Goal: Task Accomplishment & Management: Manage account settings

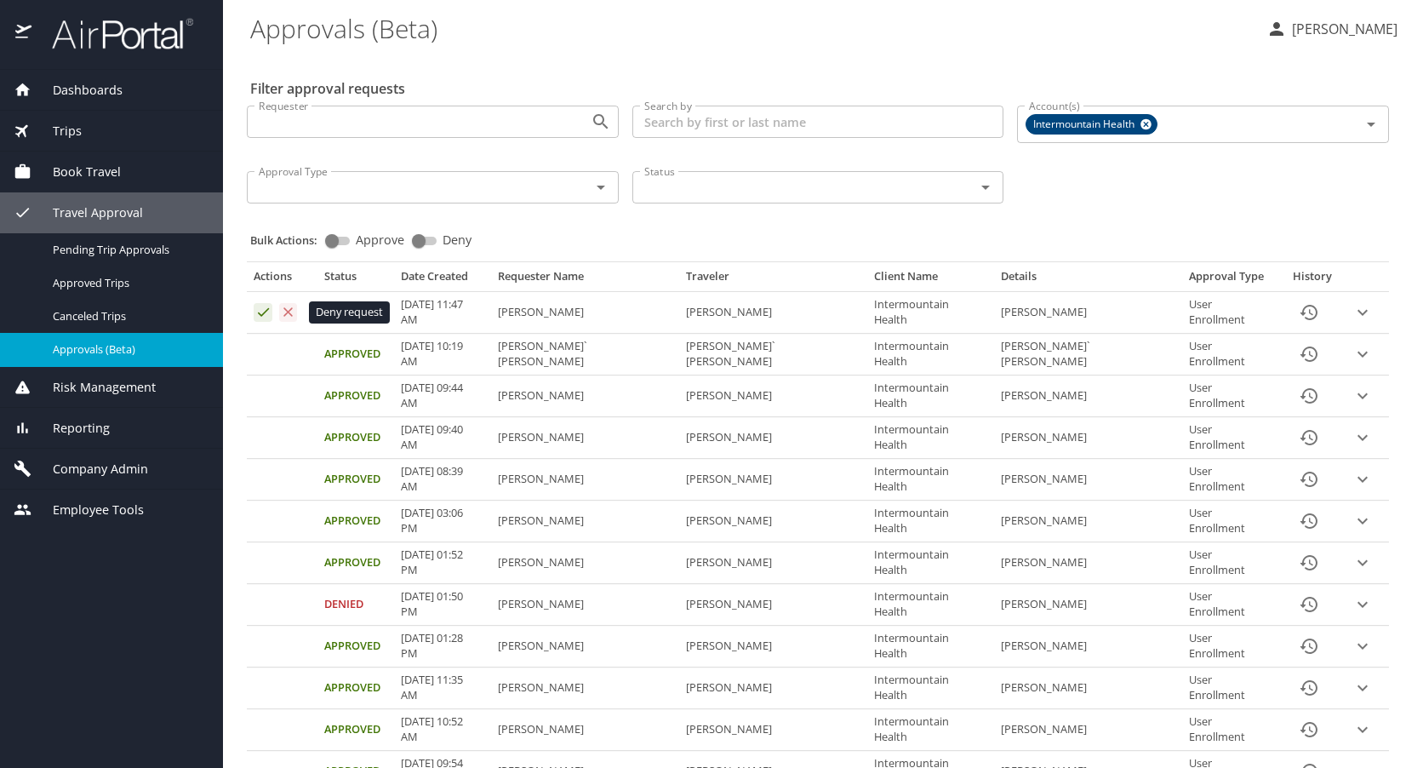
click at [290, 312] on icon "Approval table" at bounding box center [288, 312] width 16 height 16
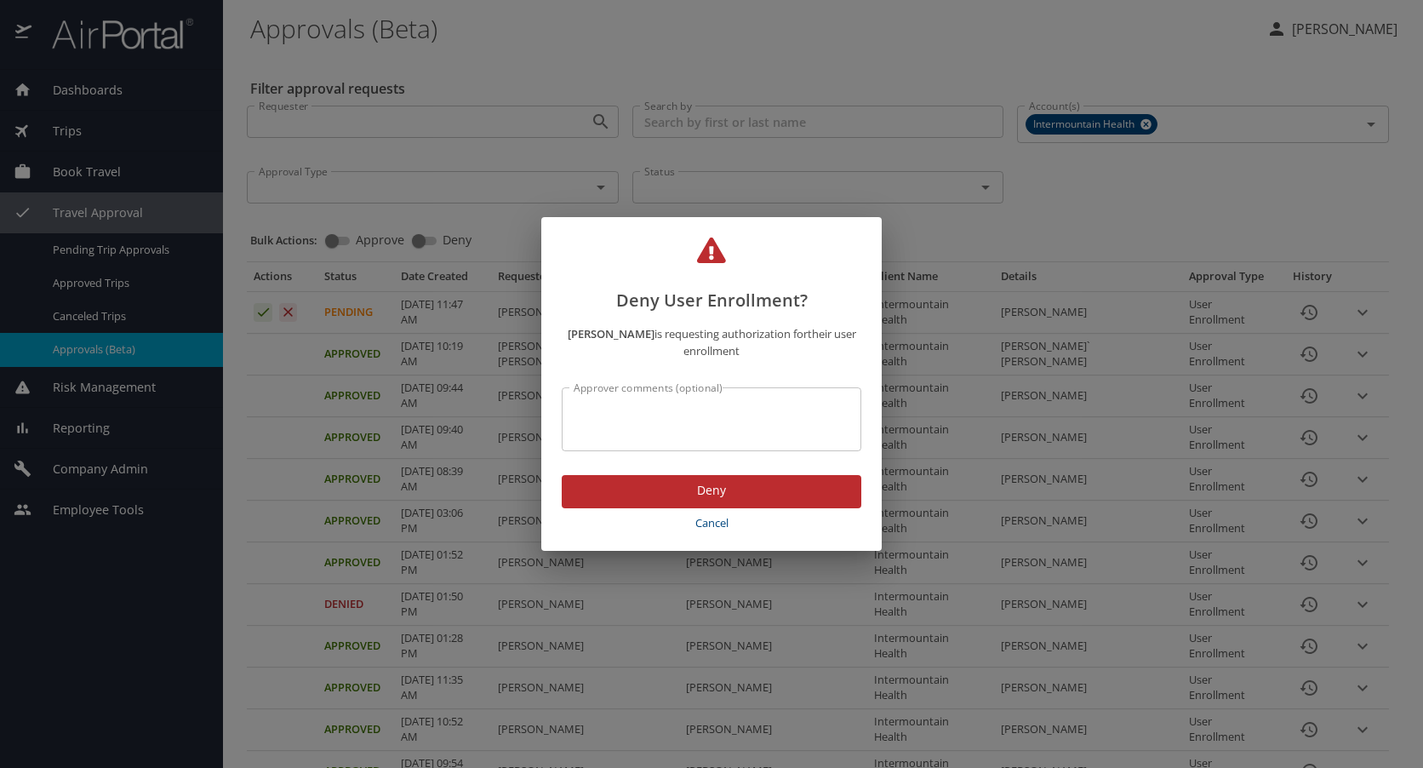
click at [593, 411] on textarea "Approver comments (optional)" at bounding box center [712, 420] width 276 height 32
type textarea "incorrect email"
click at [662, 491] on span "Deny" at bounding box center [711, 490] width 272 height 21
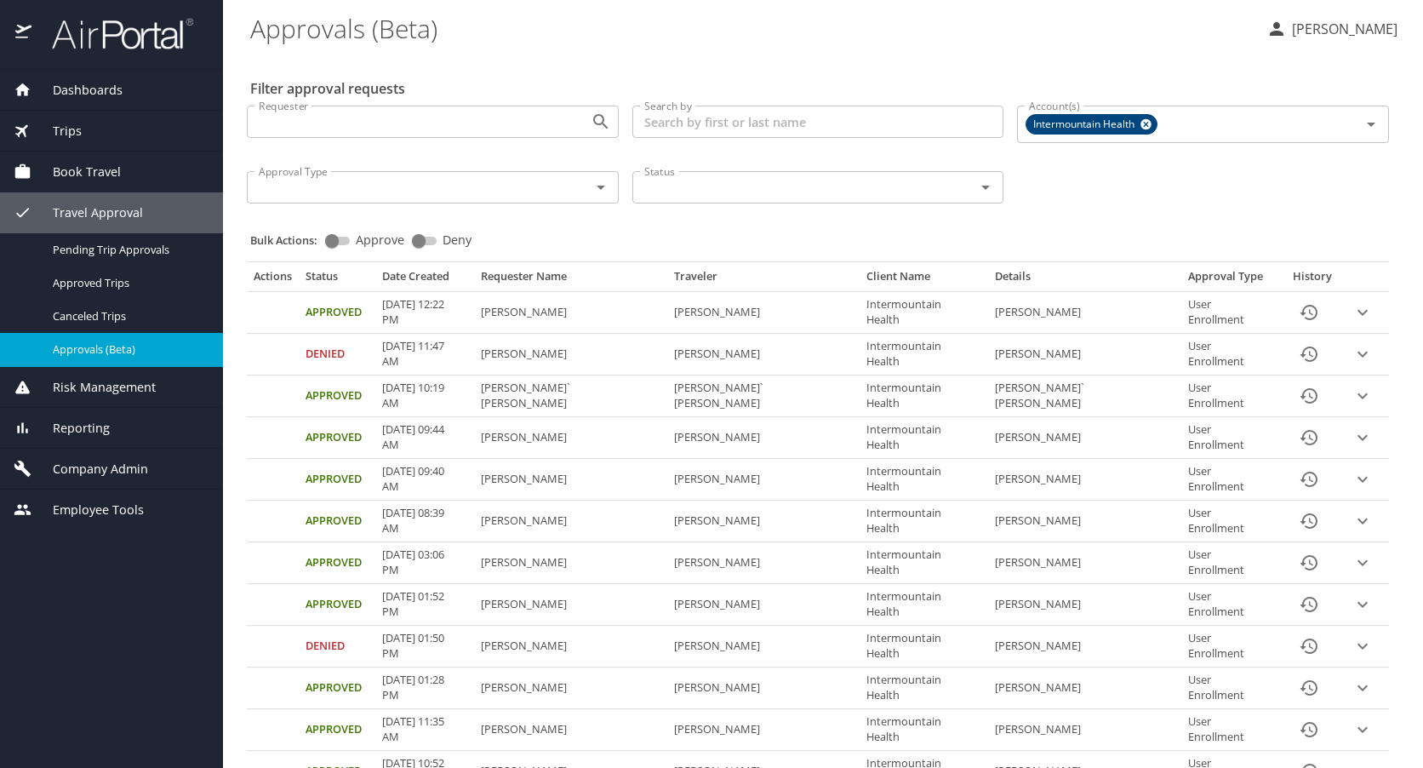
click at [92, 168] on span "Book Travel" at bounding box center [75, 172] width 89 height 19
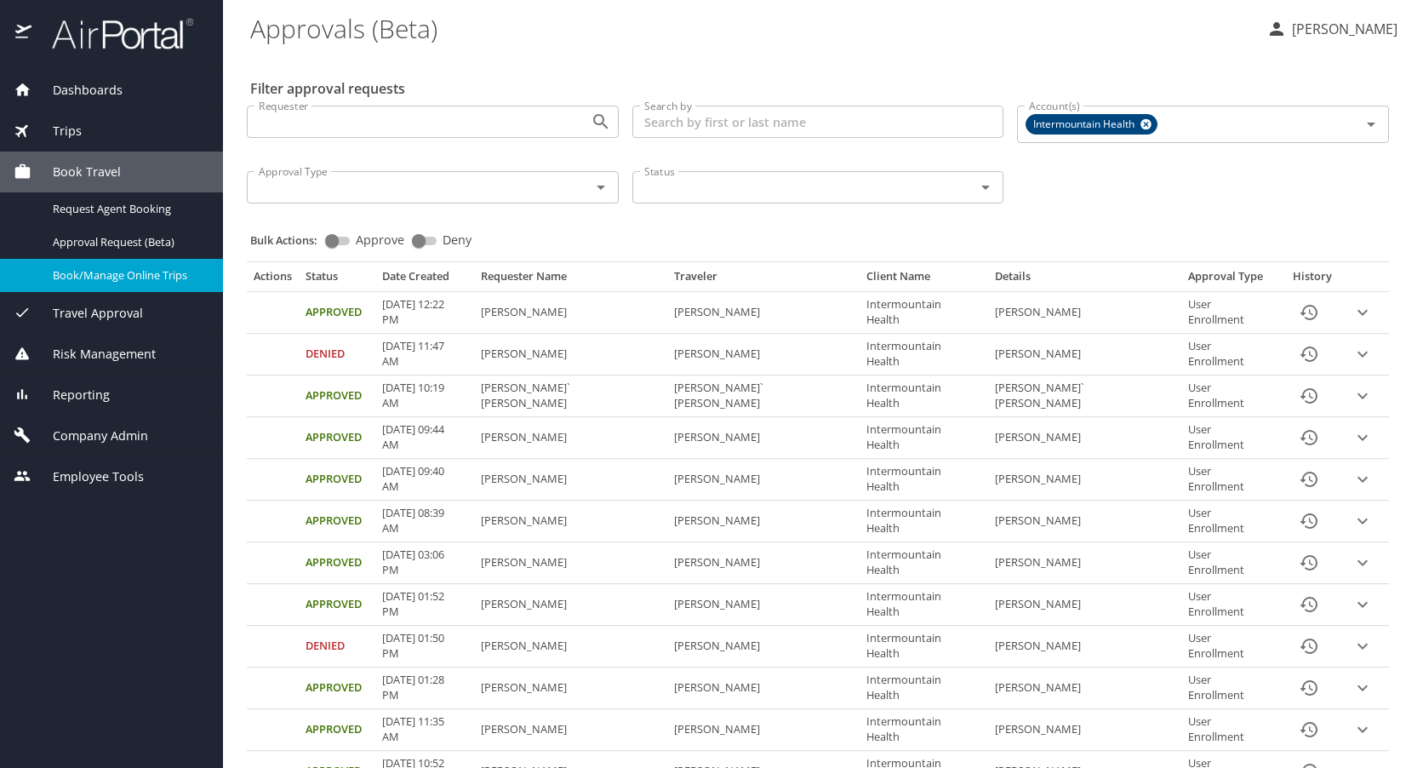
click at [81, 267] on span "Book/Manage Online Trips" at bounding box center [128, 275] width 150 height 16
click at [100, 304] on span "Travel Approval" at bounding box center [87, 313] width 112 height 19
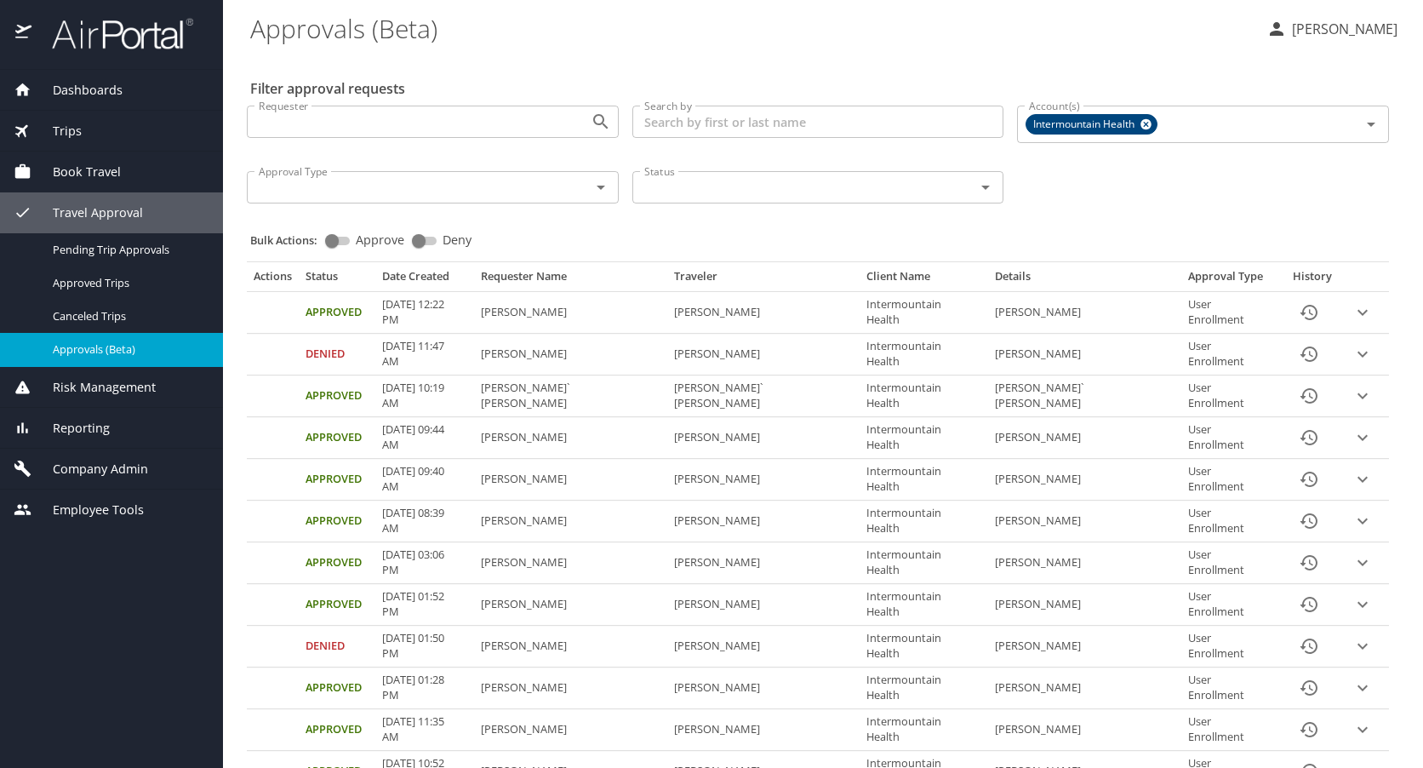
click at [99, 342] on span "Approvals (Beta)" at bounding box center [128, 349] width 150 height 16
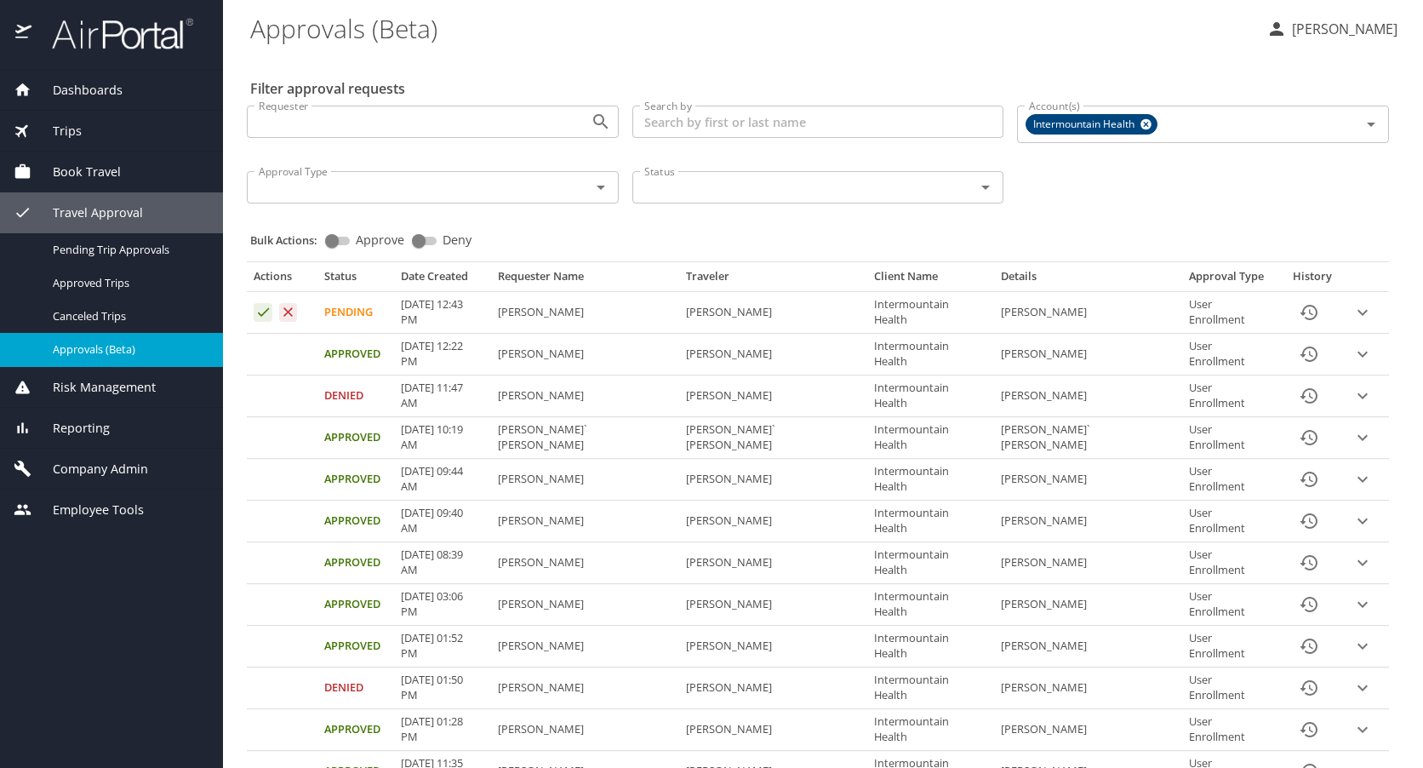
click at [54, 460] on span "Company Admin" at bounding box center [89, 469] width 117 height 19
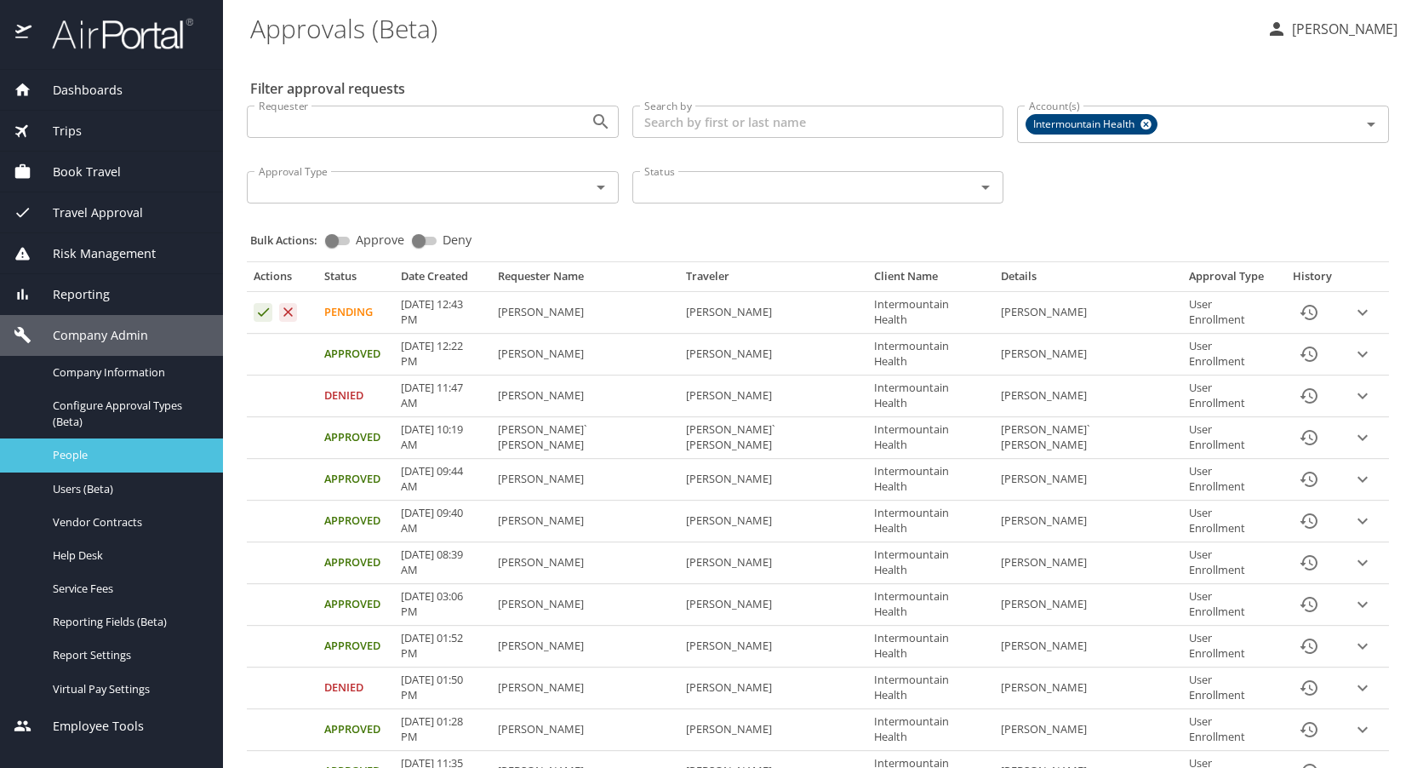
click at [103, 445] on div "People" at bounding box center [112, 455] width 196 height 20
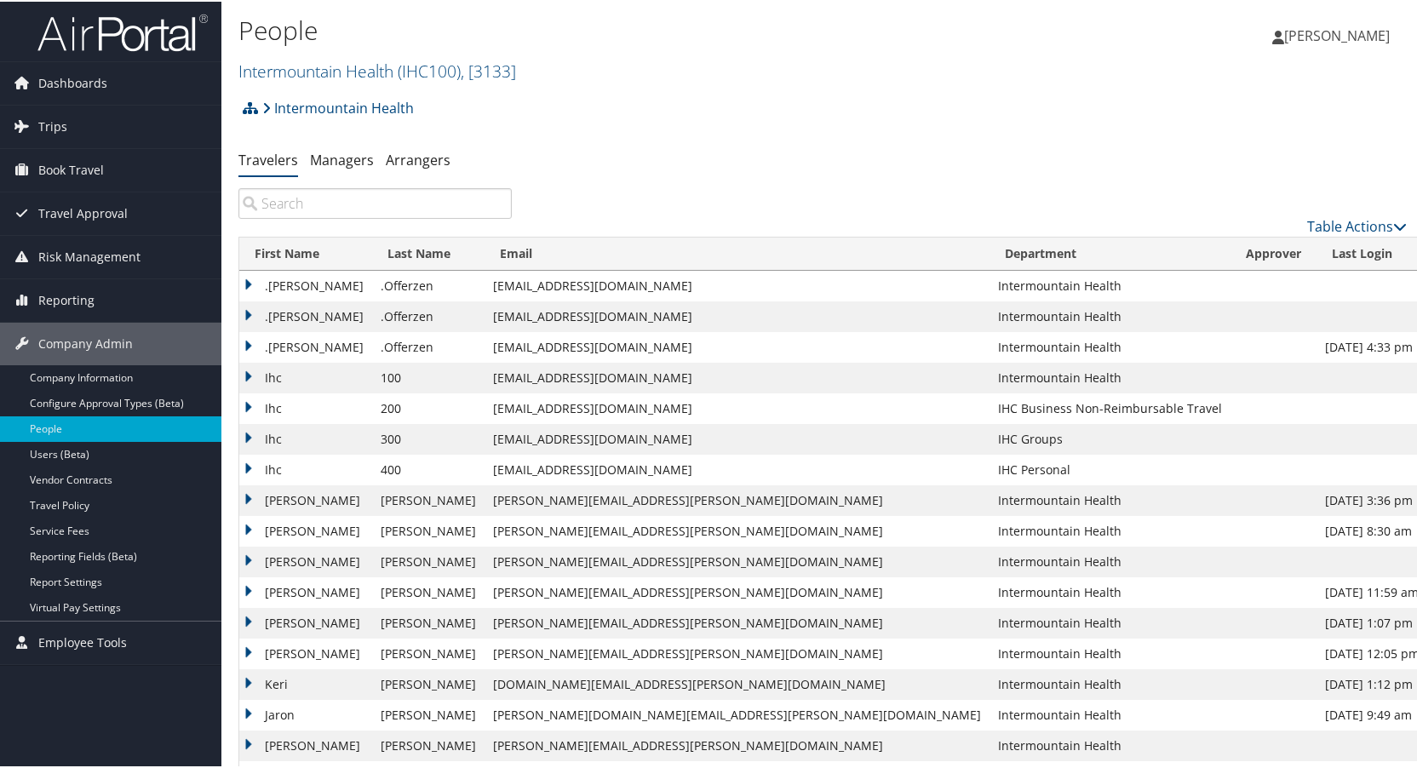
click at [318, 199] on input "search" at bounding box center [374, 201] width 273 height 31
paste input "[PERSON_NAME]"
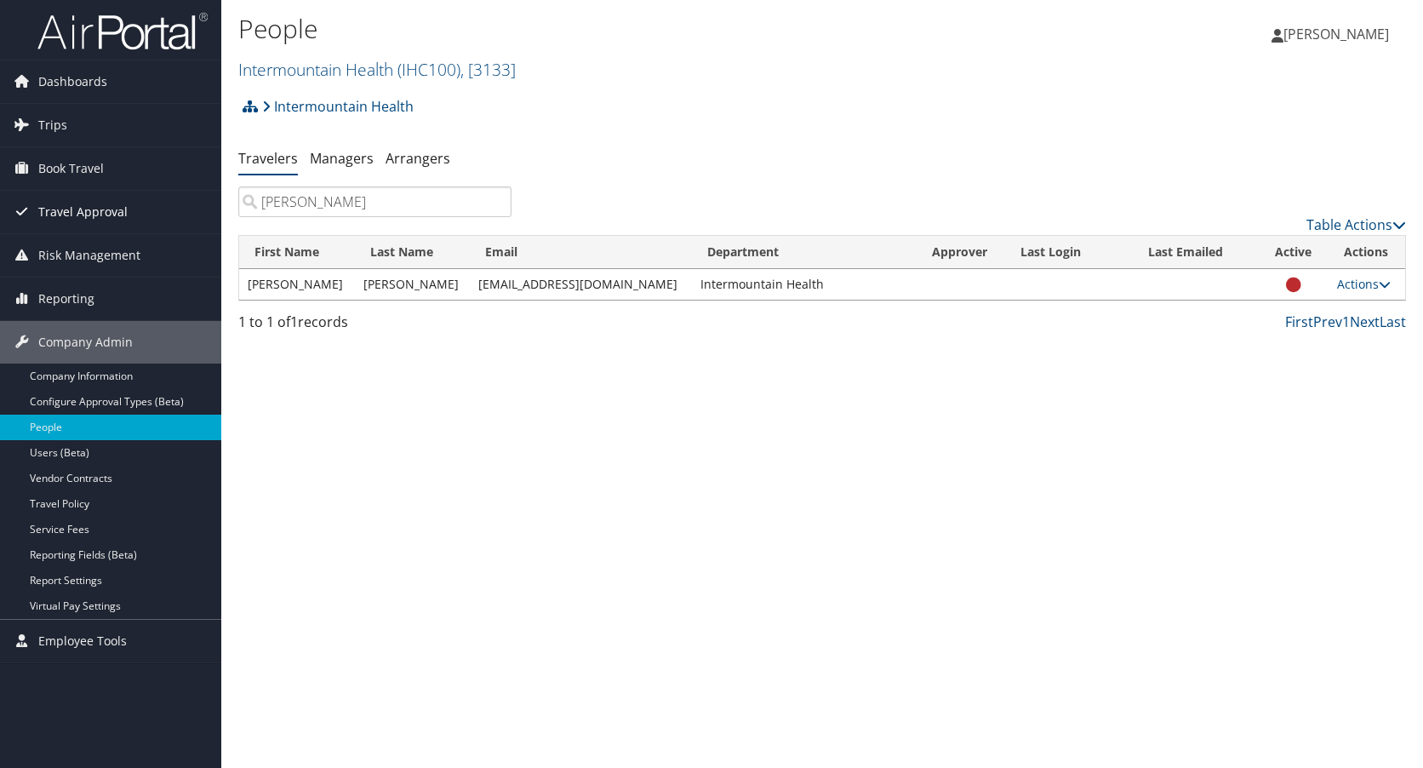
type input "Steven Roundy"
click at [67, 205] on span "Travel Approval" at bounding box center [82, 212] width 89 height 43
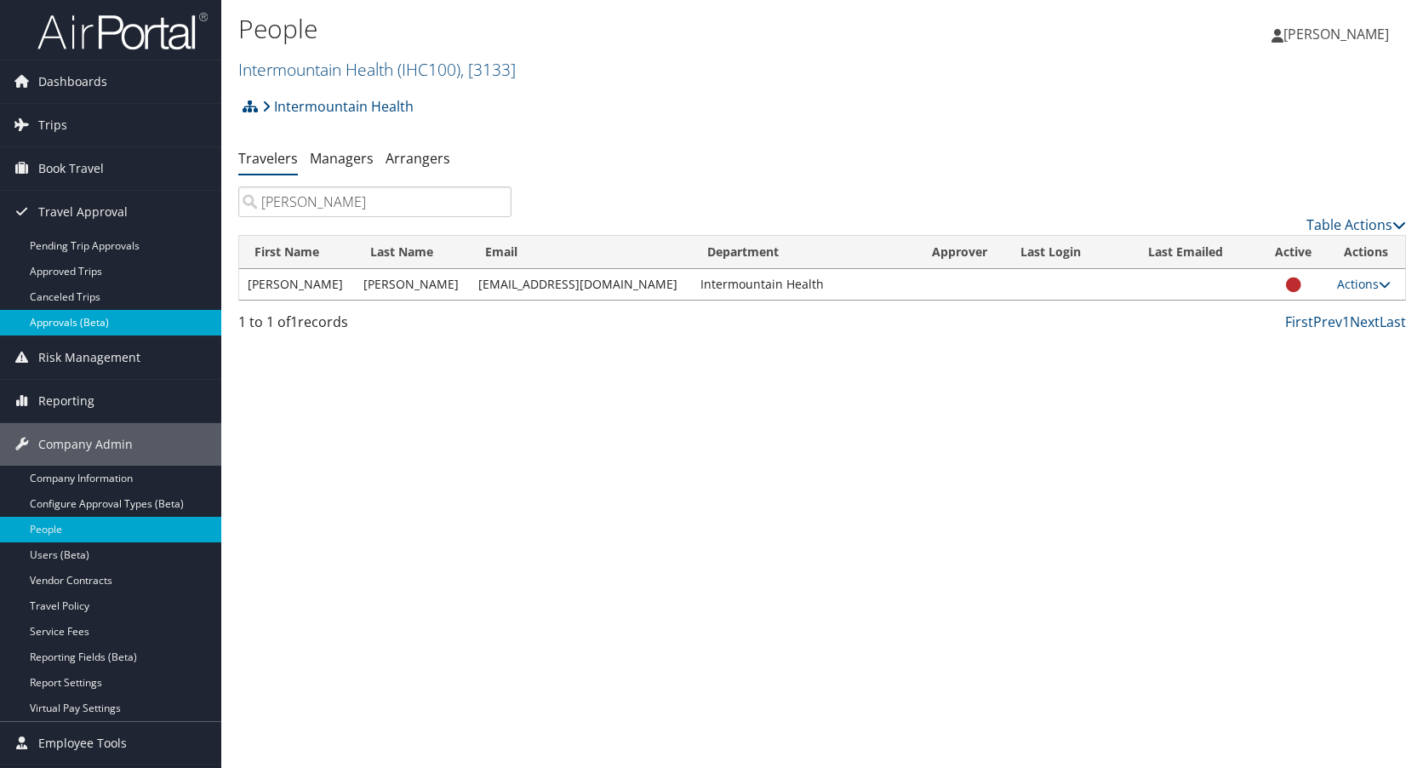
click at [69, 325] on link "Approvals (Beta)" at bounding box center [110, 323] width 221 height 26
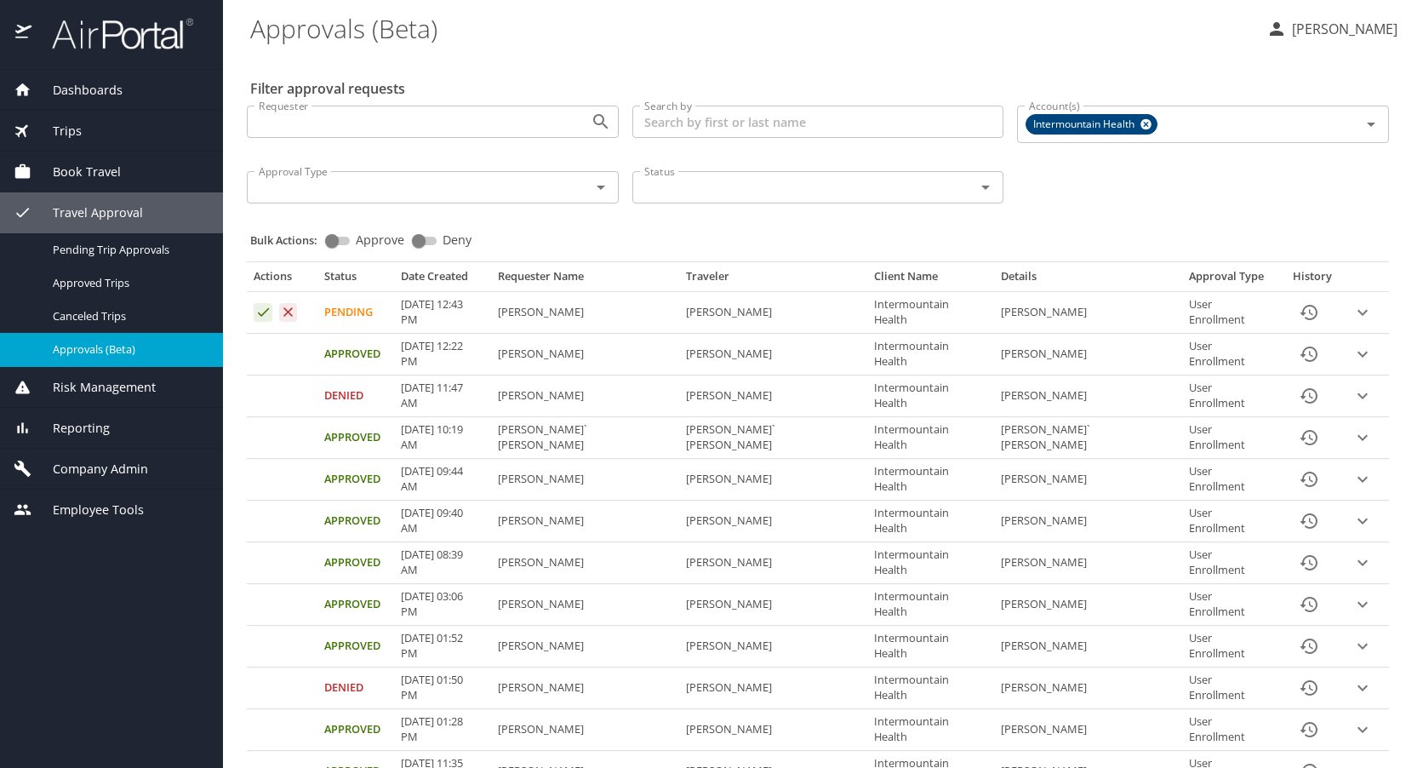
click at [289, 315] on icon "Approval table" at bounding box center [288, 312] width 16 height 16
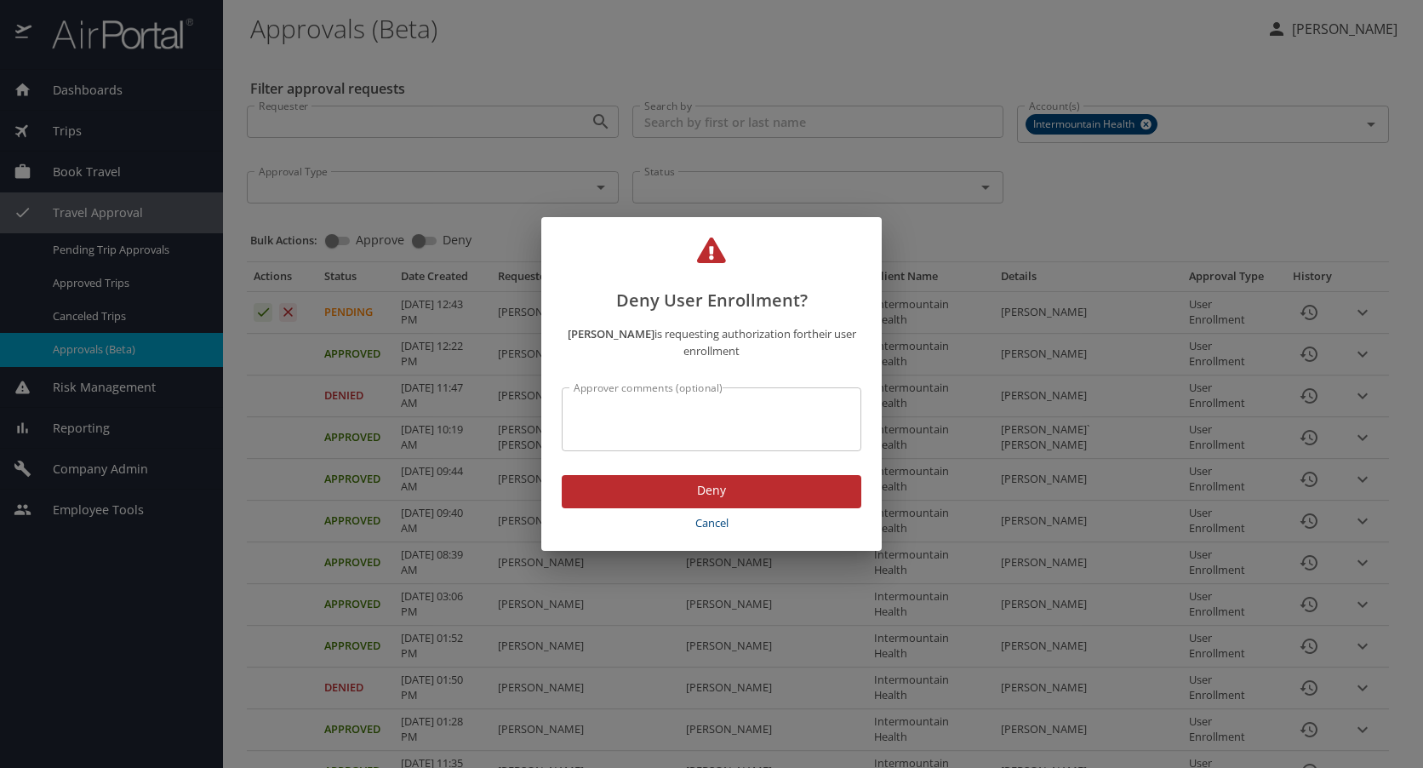
click at [670, 404] on textarea "Approver comments (optional)" at bounding box center [712, 420] width 276 height 32
type textarea "incorrect email address"
click at [699, 484] on span "Deny" at bounding box center [711, 490] width 272 height 21
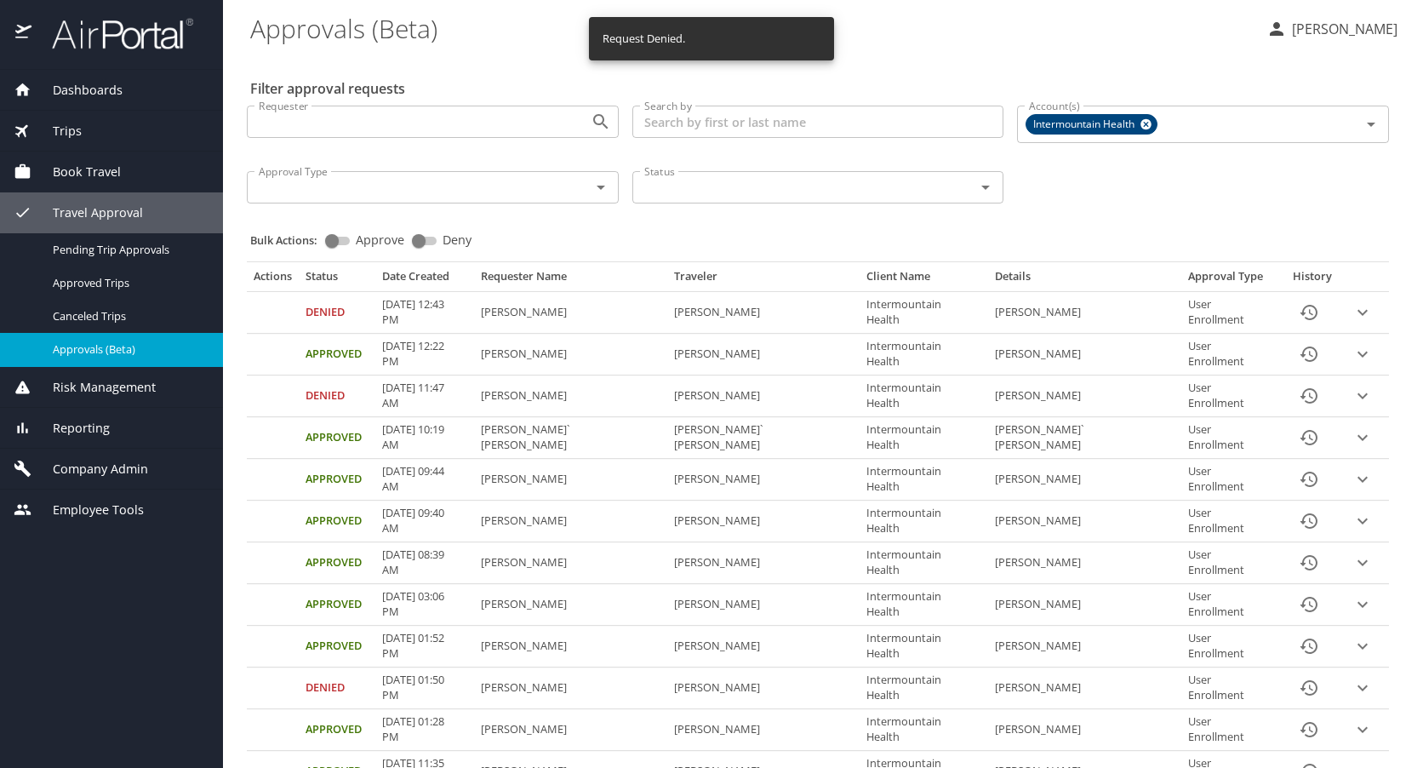
click at [111, 456] on div "Company Admin" at bounding box center [111, 469] width 223 height 41
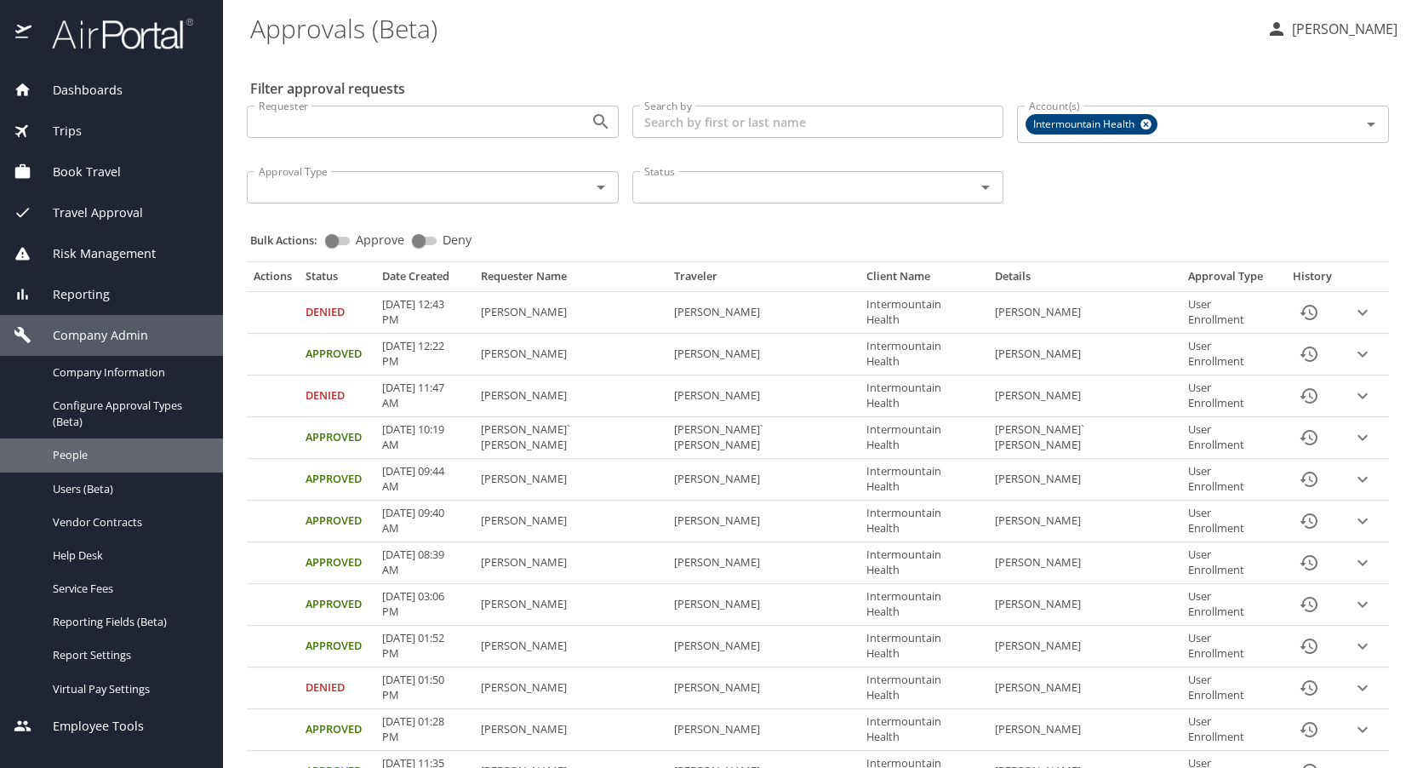
click at [111, 456] on span "People" at bounding box center [128, 455] width 150 height 16
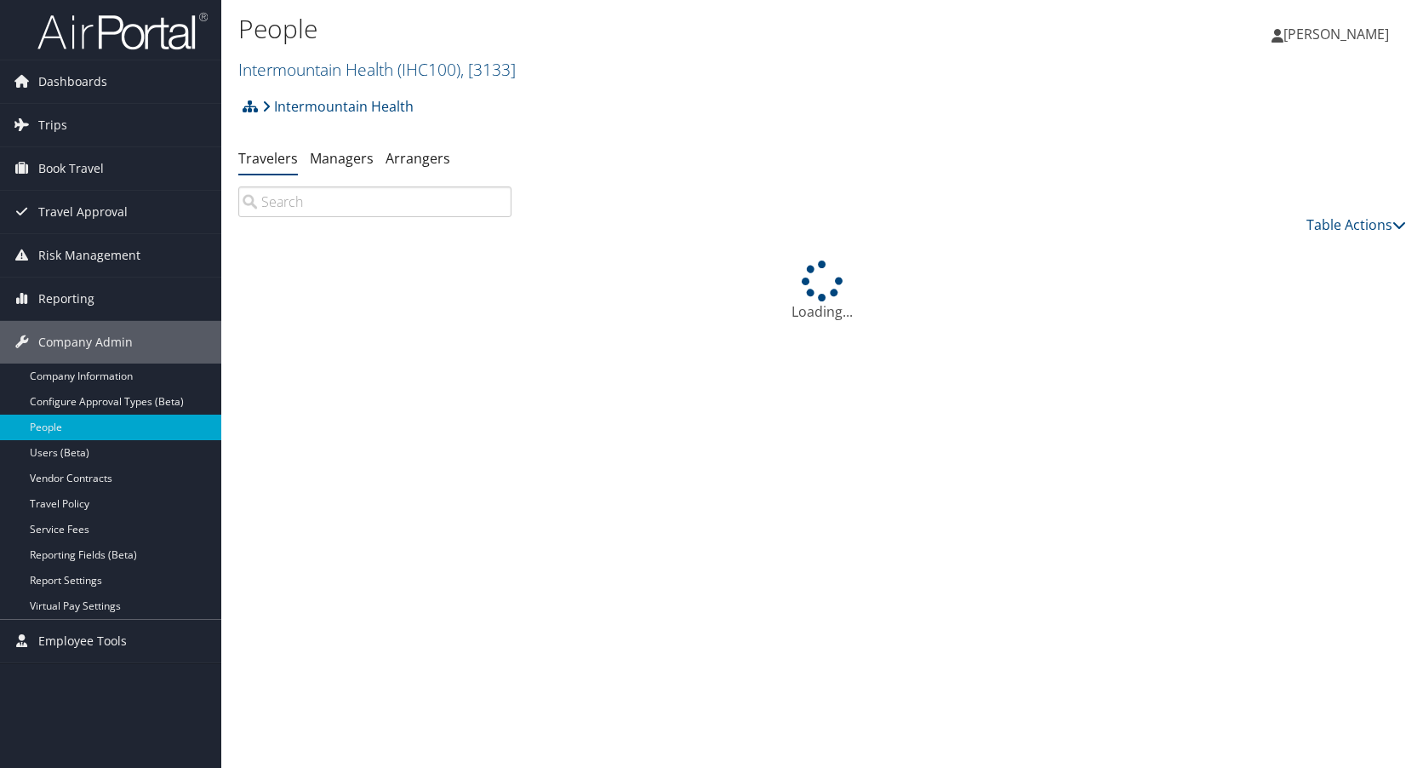
click at [374, 198] on input "search" at bounding box center [374, 201] width 273 height 31
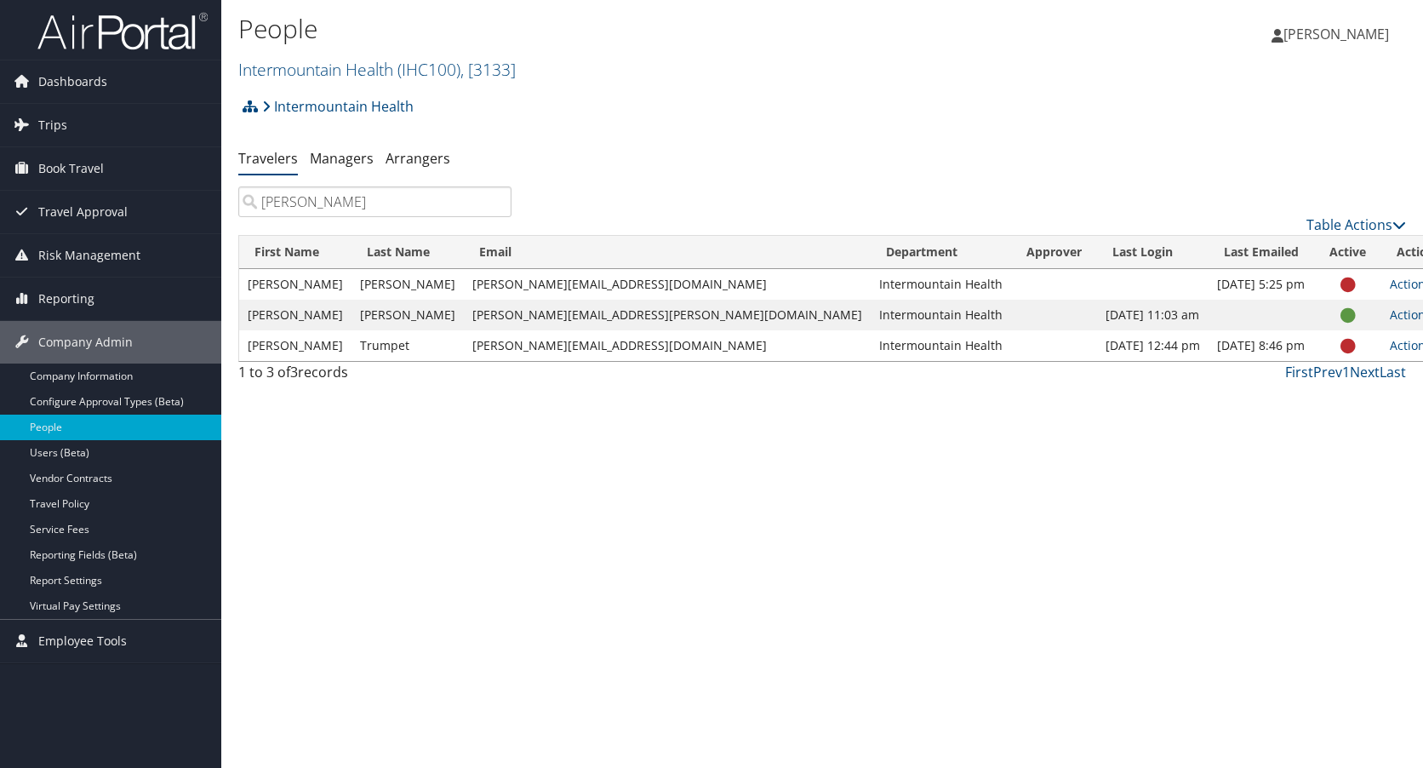
type input "[PERSON_NAME]"
click at [1423, 314] on icon at bounding box center [1438, 315] width 12 height 12
click at [1288, 369] on link "View Profile" at bounding box center [1298, 368] width 157 height 29
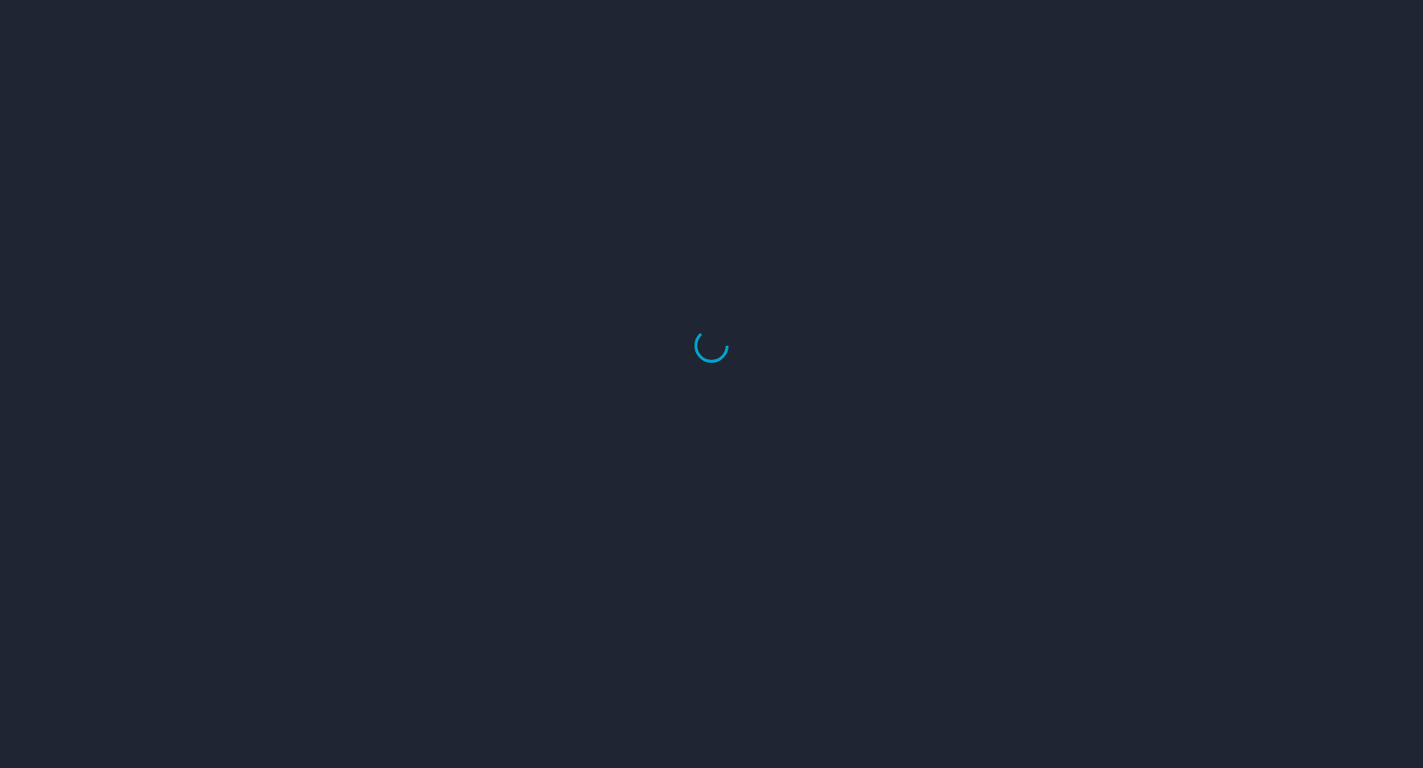
select select "US"
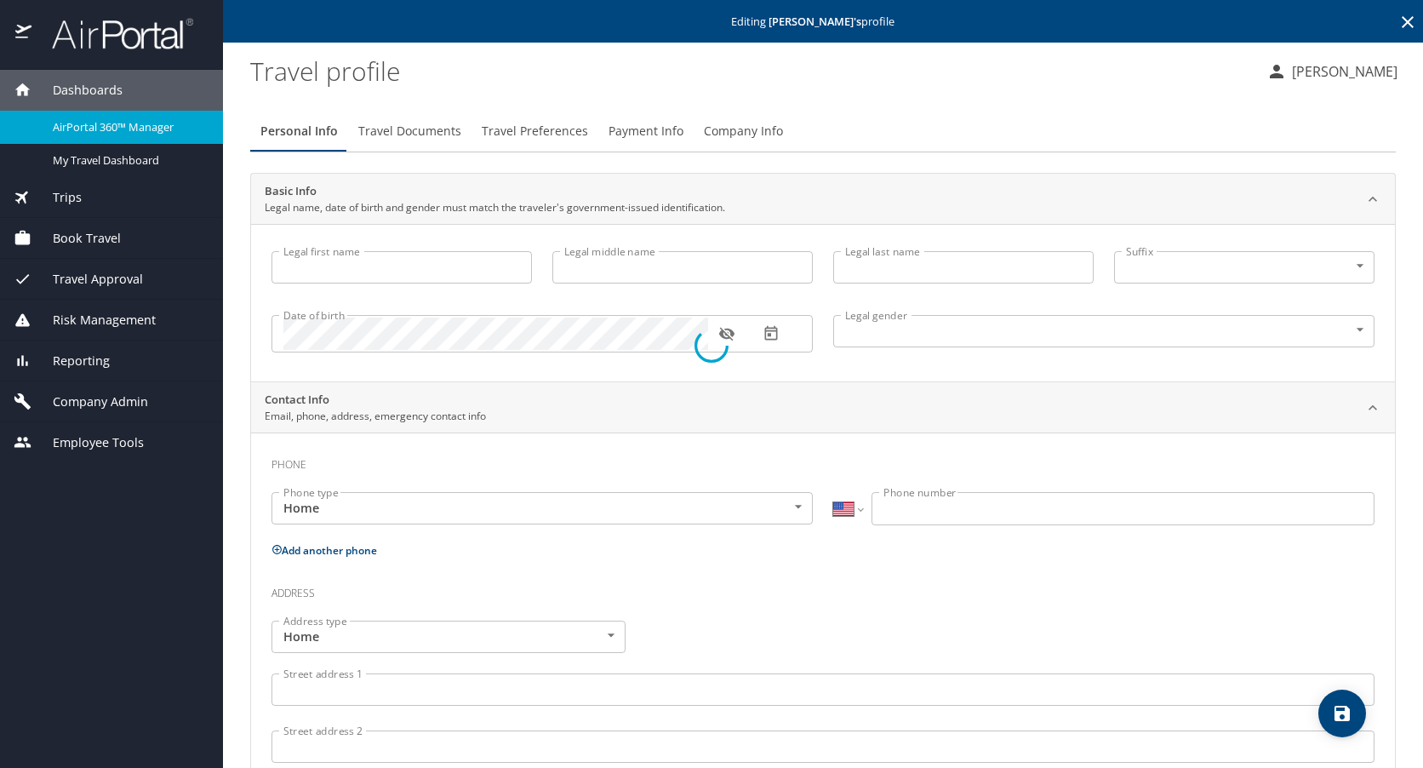
type input "Jonathan"
type input "Albert"
type input "Peterson"
type input "Male"
select select "US"
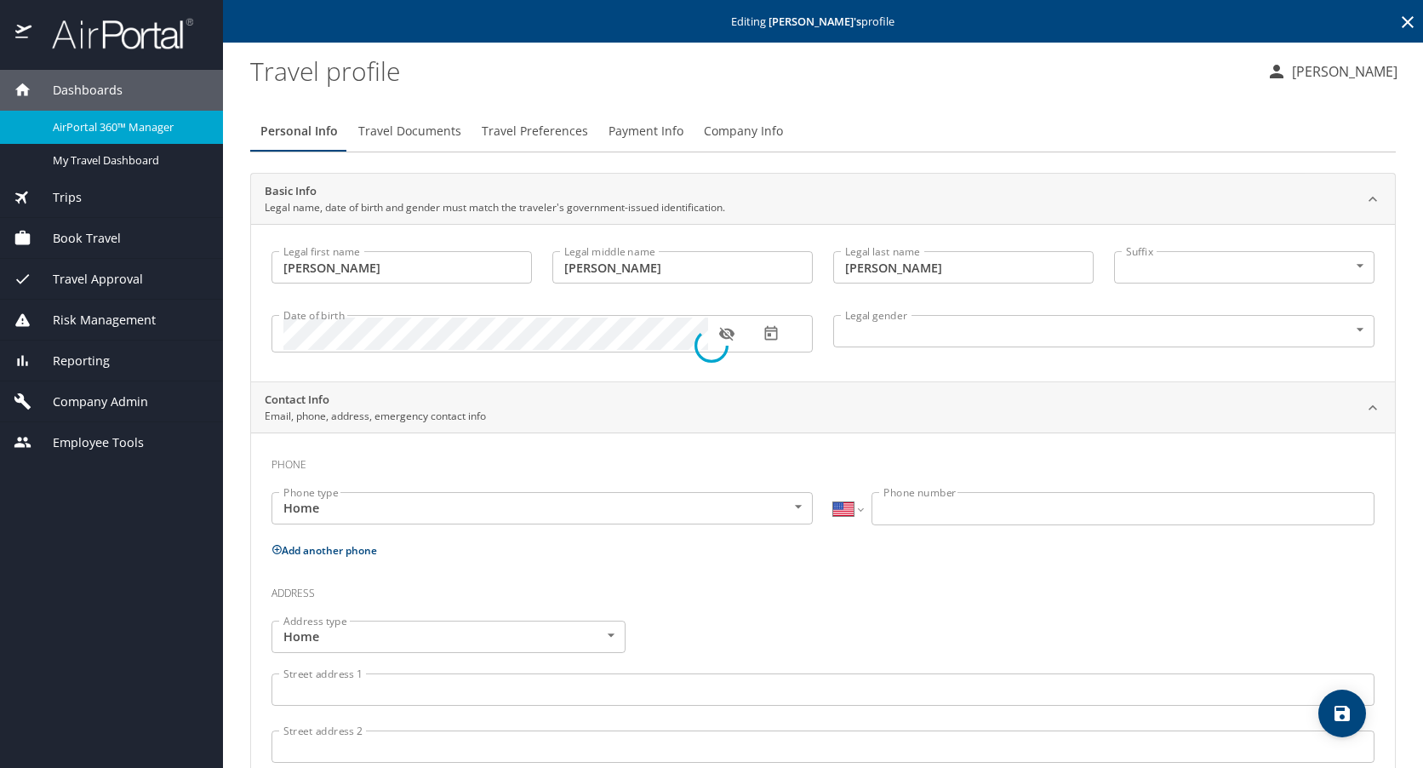
select select "US"
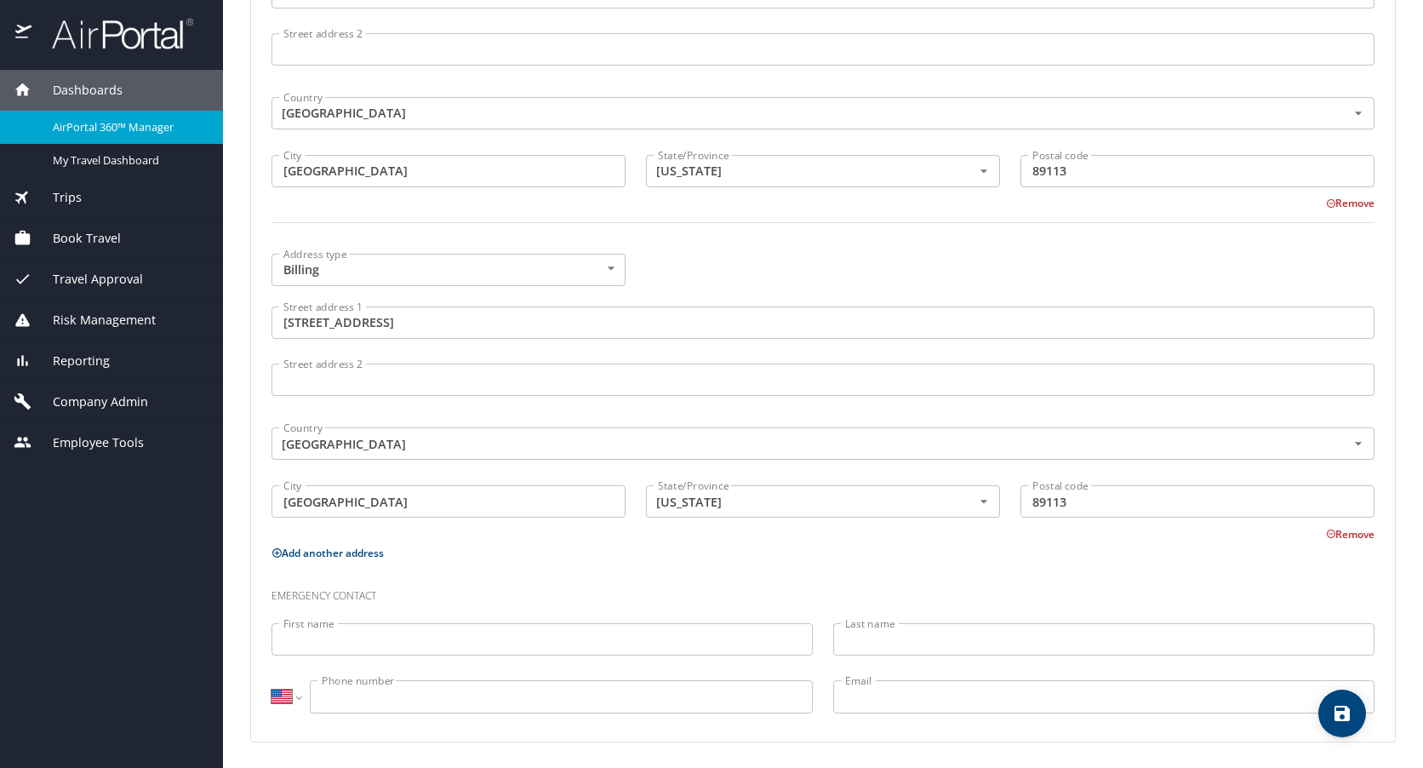
scroll to position [877, 0]
click at [96, 233] on span "Book Travel" at bounding box center [75, 238] width 89 height 19
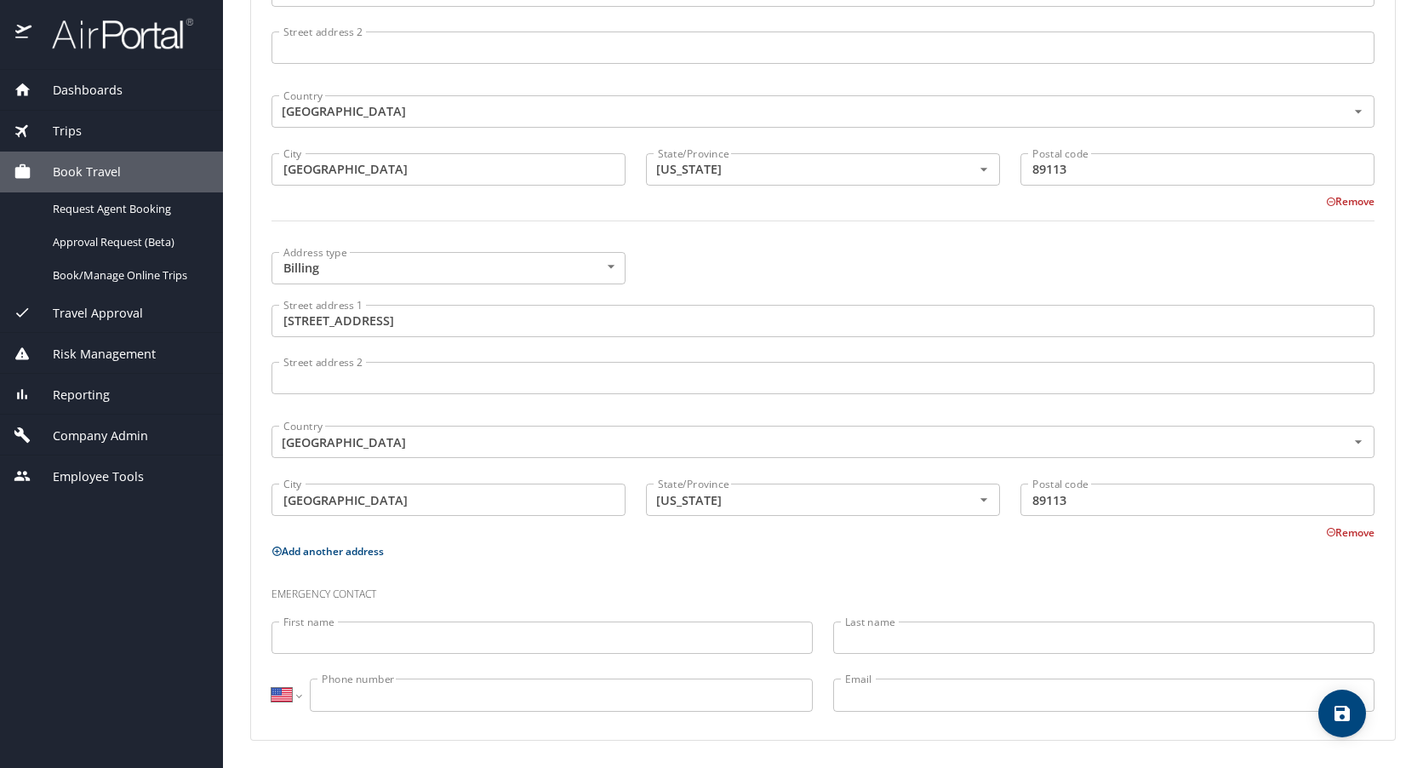
click at [89, 160] on div "Book Travel" at bounding box center [111, 172] width 223 height 41
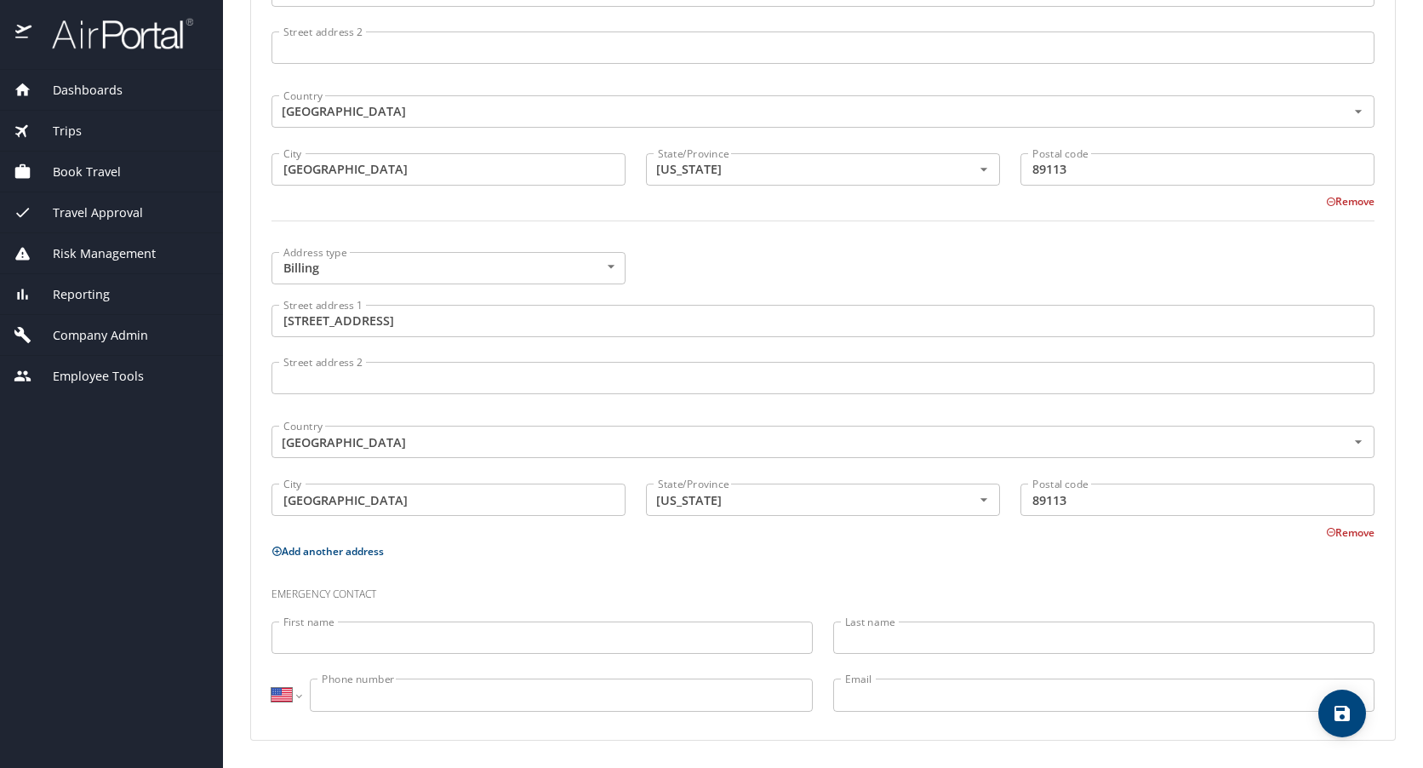
click at [88, 209] on span "Travel Approval" at bounding box center [87, 212] width 112 height 19
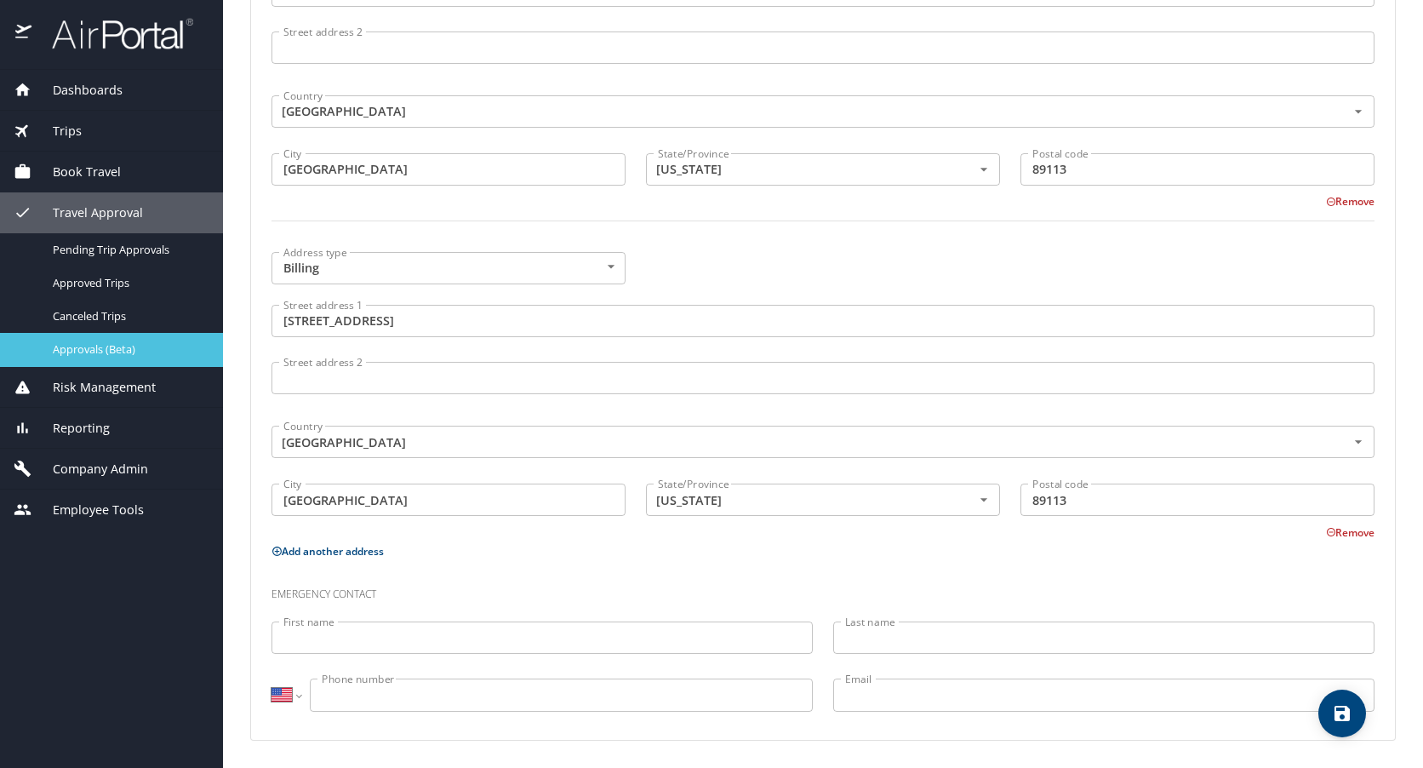
click at [88, 345] on span "Approvals (Beta)" at bounding box center [128, 349] width 150 height 16
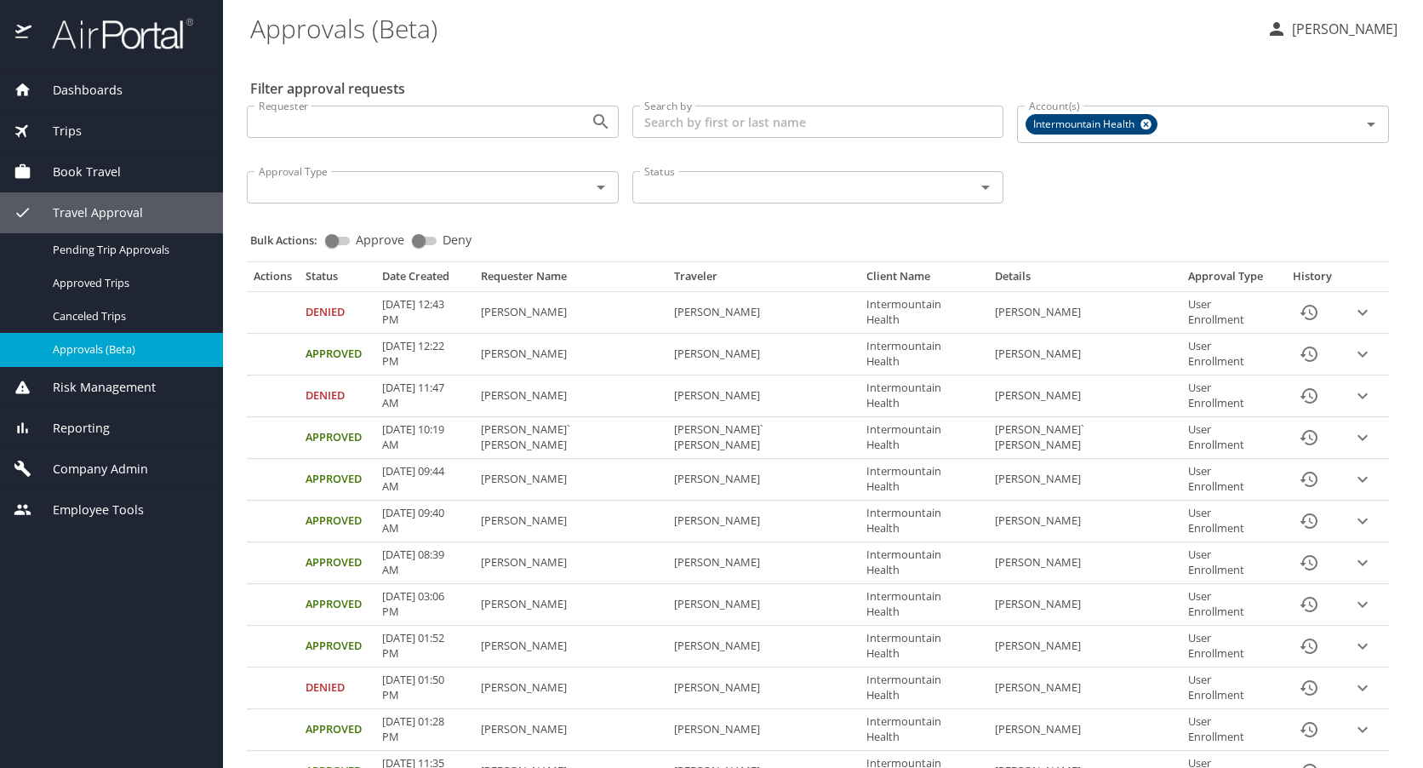
click at [97, 458] on div "Company Admin" at bounding box center [111, 469] width 223 height 41
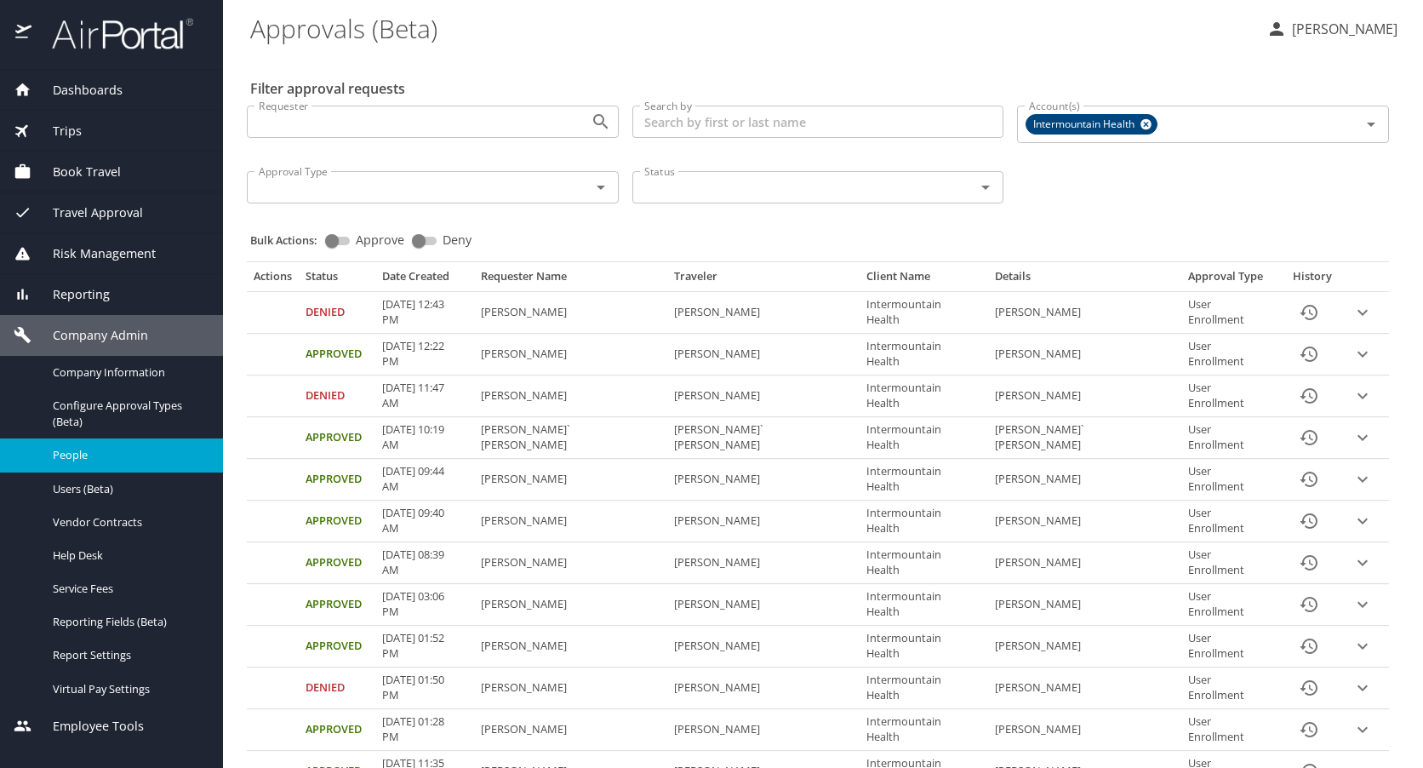
click at [93, 463] on span "People" at bounding box center [128, 455] width 150 height 16
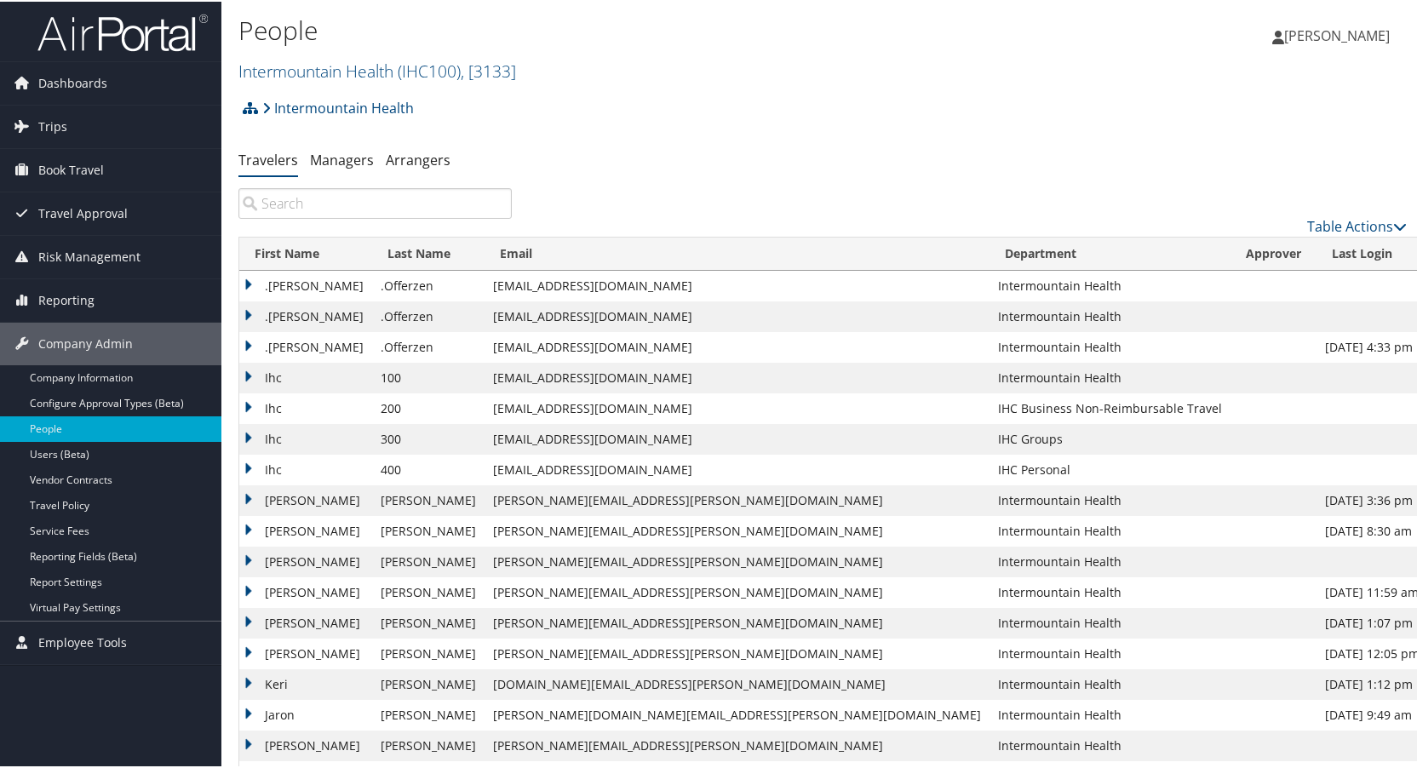
click at [352, 203] on input "search" at bounding box center [374, 201] width 273 height 31
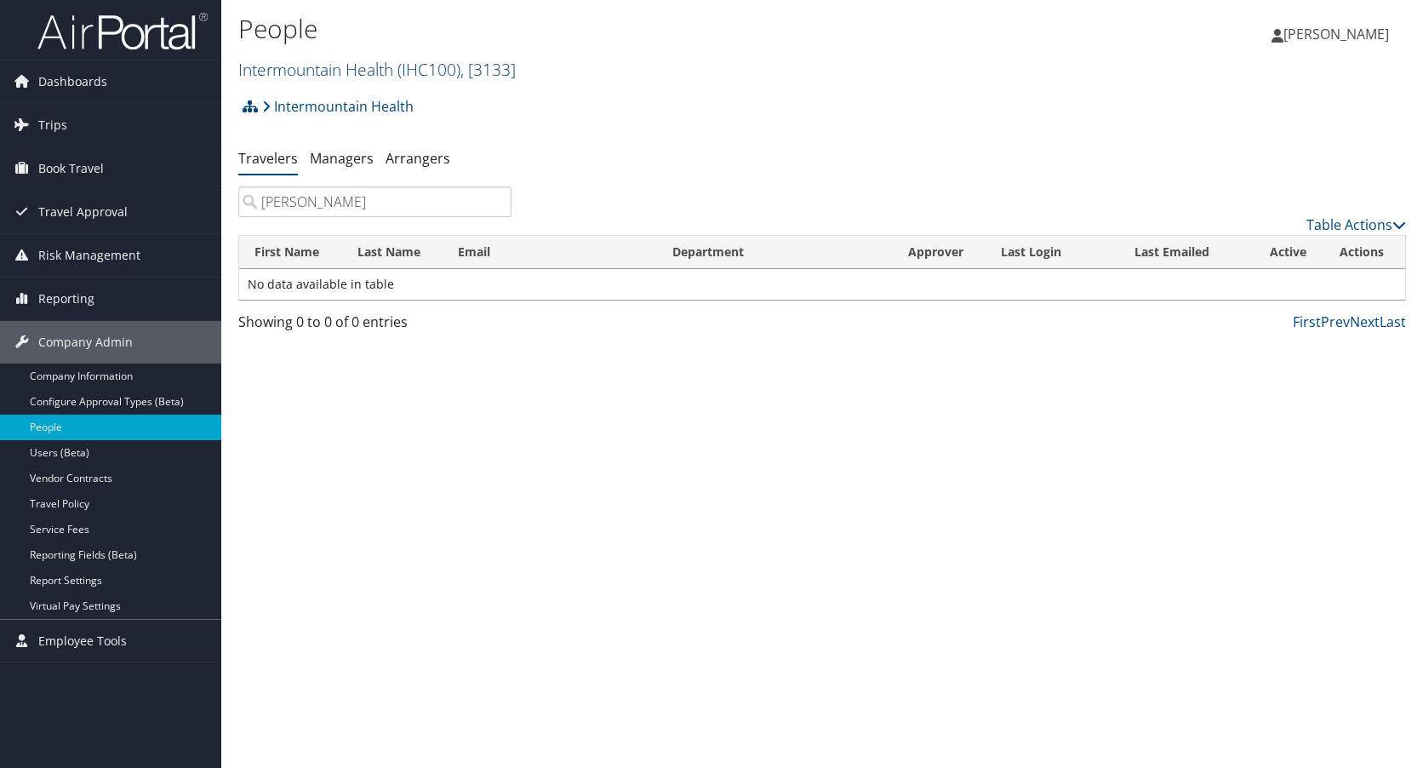
type input "[PERSON_NAME]"
click at [358, 67] on link "Intermountain Health ( IHC100 ) , [ 3133 ]" at bounding box center [377, 69] width 278 height 23
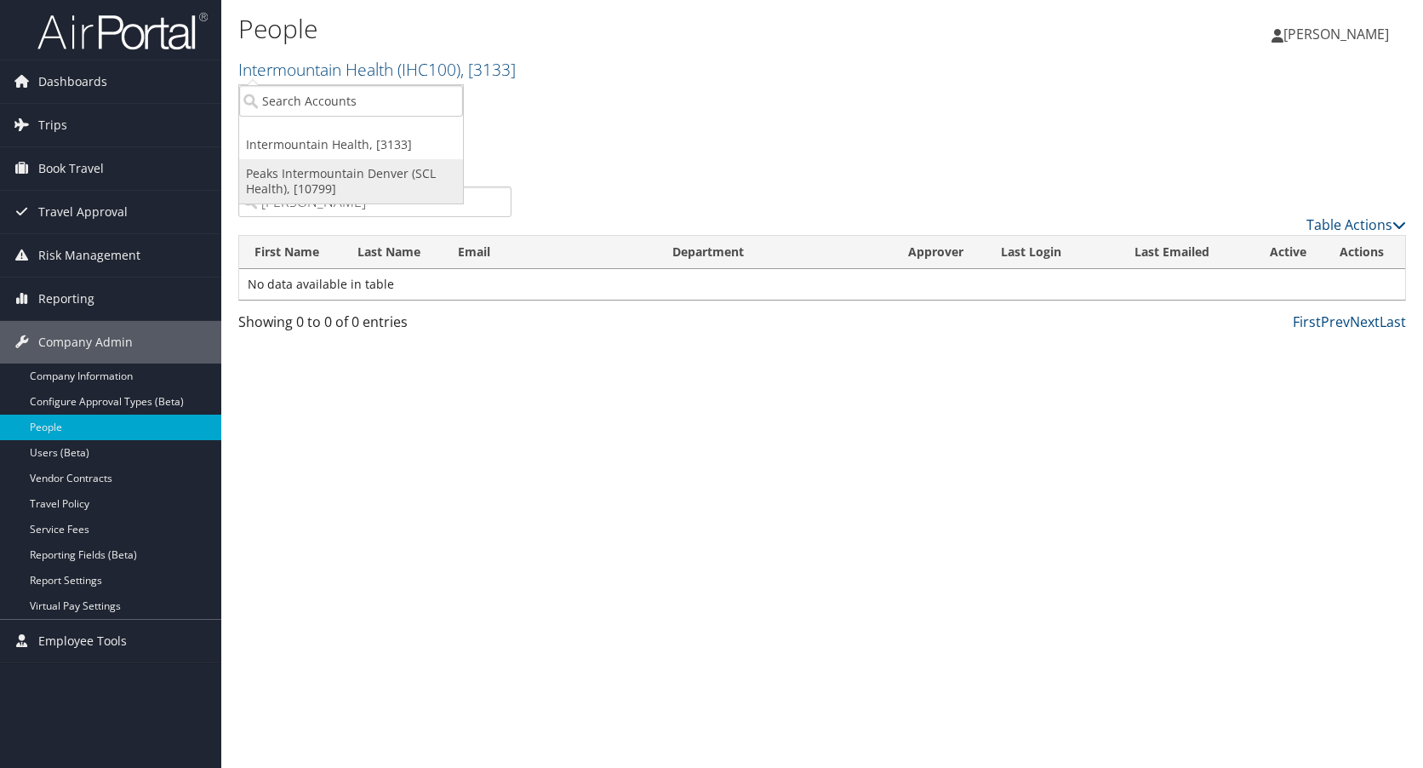
click at [311, 175] on link "Peaks Intermountain Denver (SCL Health), [10799]" at bounding box center [351, 181] width 224 height 44
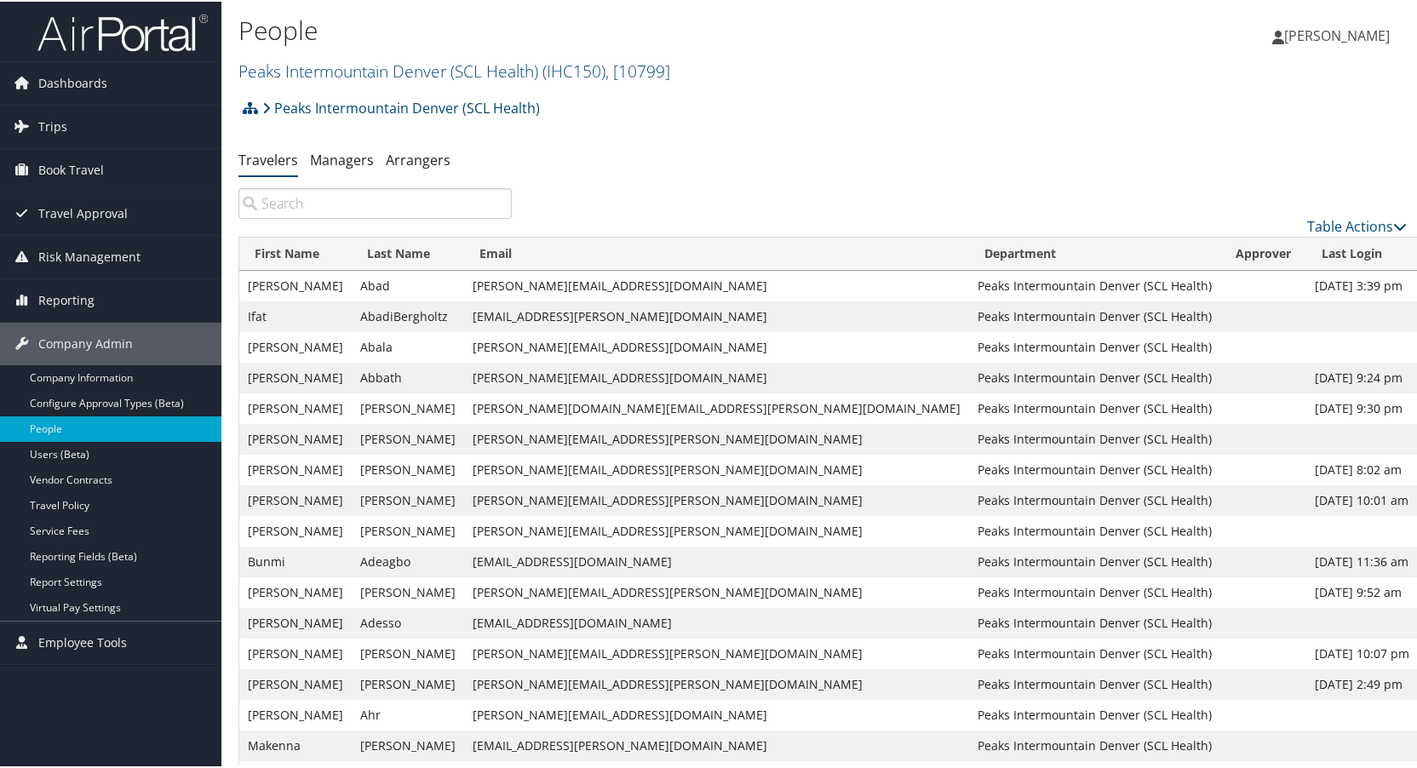
click at [311, 196] on input "search" at bounding box center [374, 201] width 273 height 31
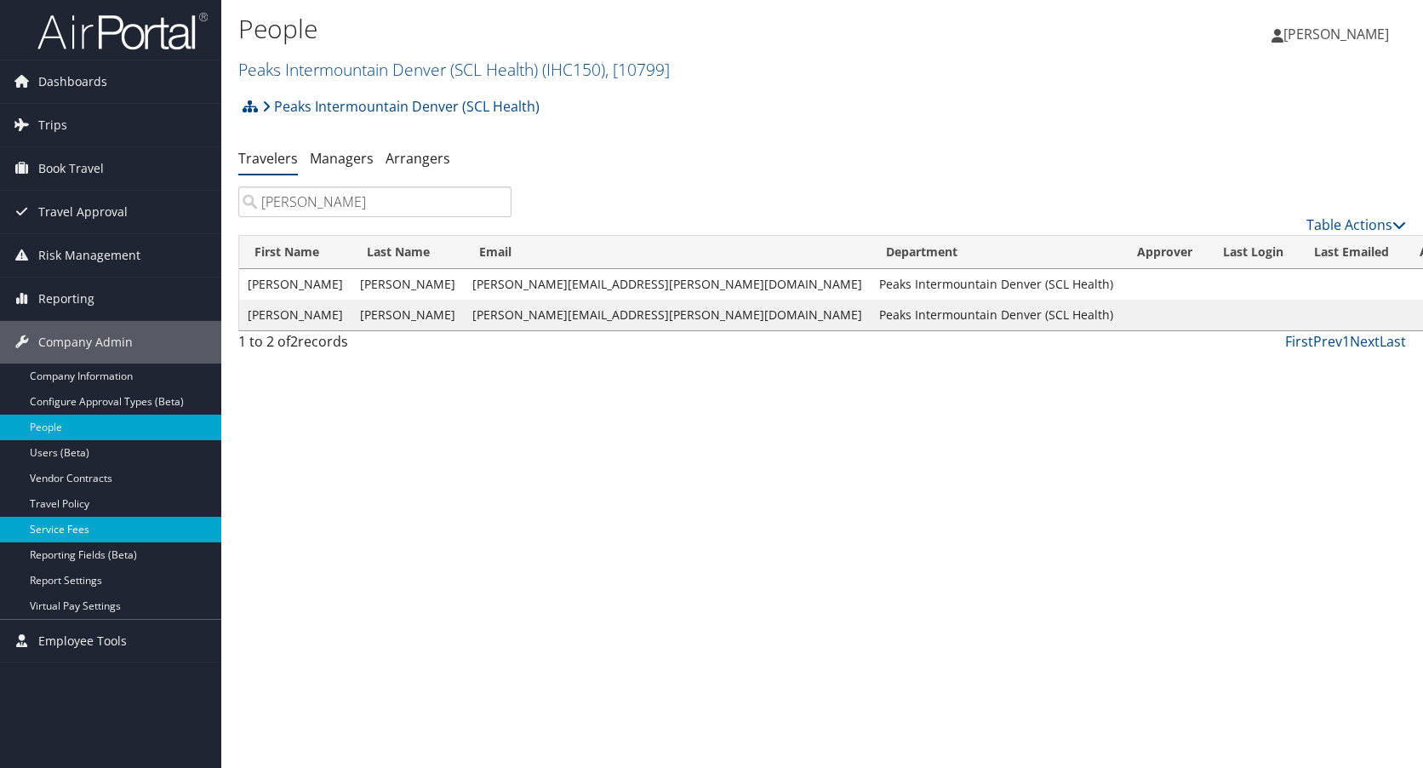
type input "[PERSON_NAME]"
click at [415, 63] on link "Peaks Intermountain Denver (SCL Health) ( IHC150 ) , [ 10799 ]" at bounding box center [454, 69] width 432 height 23
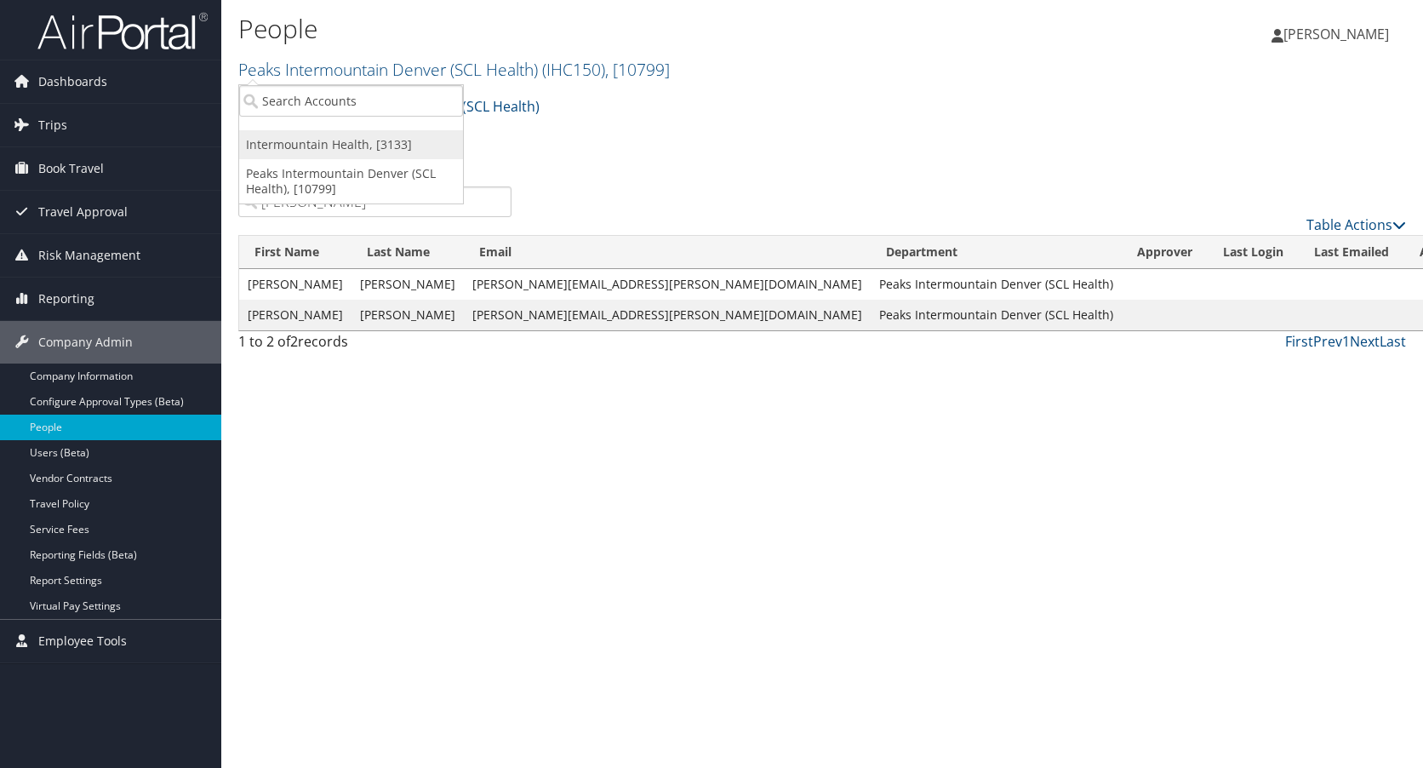
click at [329, 140] on link "Intermountain Health, [3133]" at bounding box center [351, 144] width 224 height 29
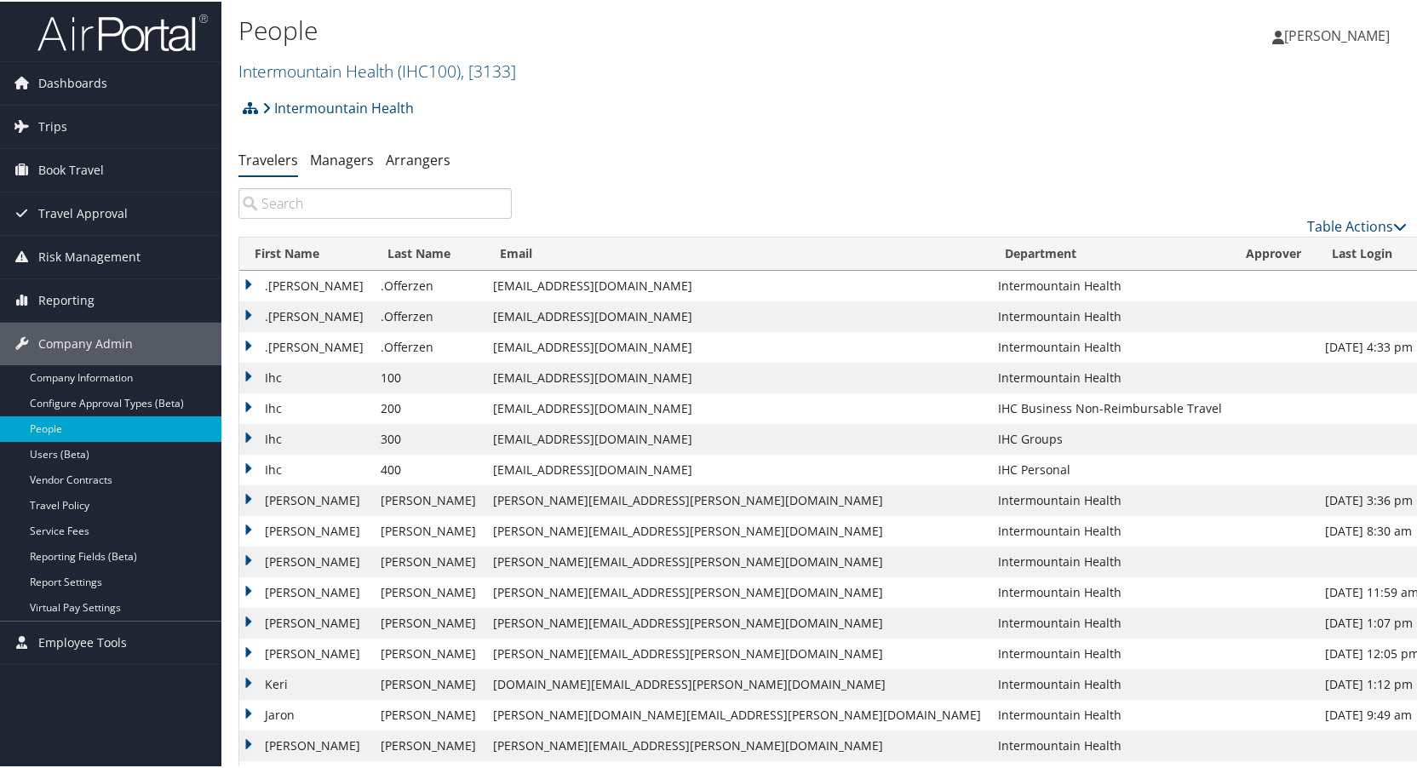
click at [336, 203] on input "search" at bounding box center [374, 201] width 273 height 31
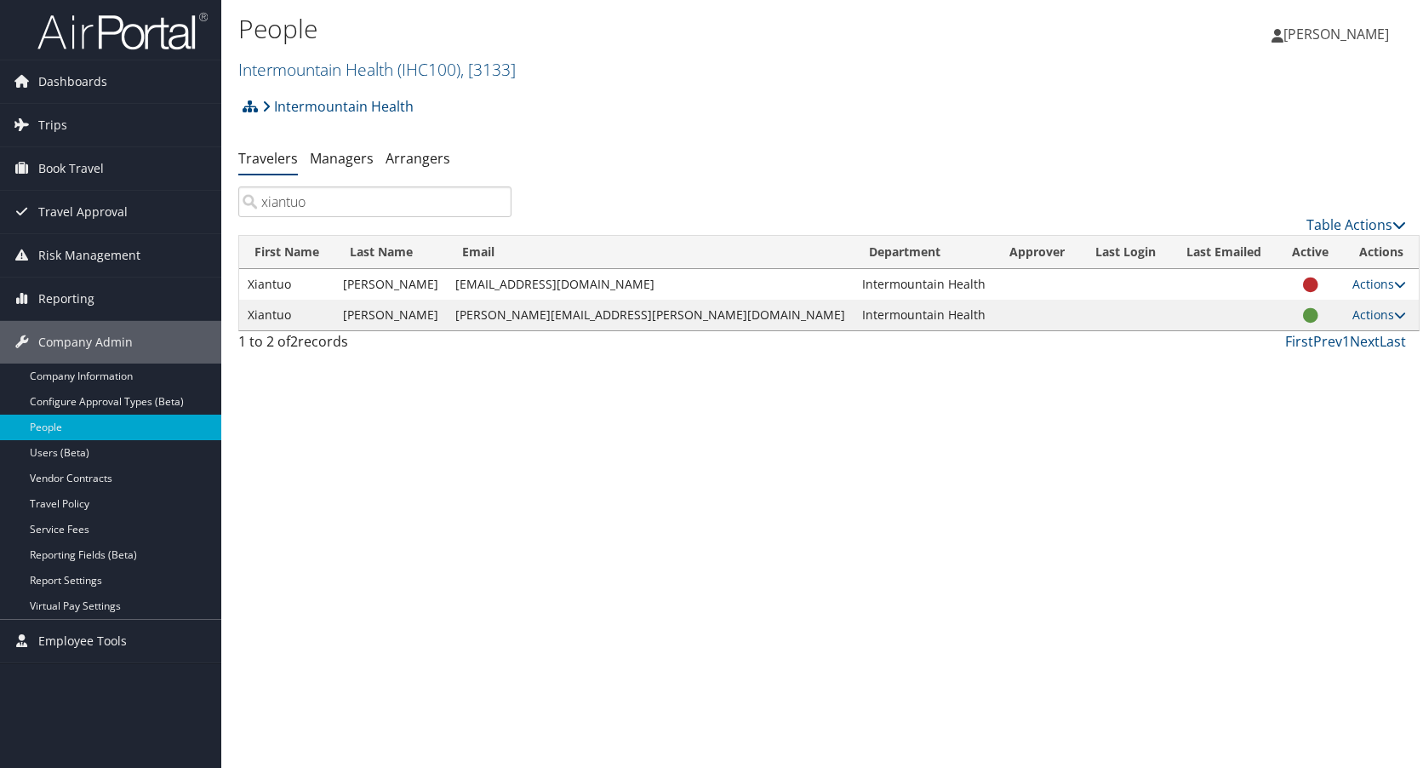
type input "xiantuo"
click at [56, 208] on span "Travel Approval" at bounding box center [82, 212] width 89 height 43
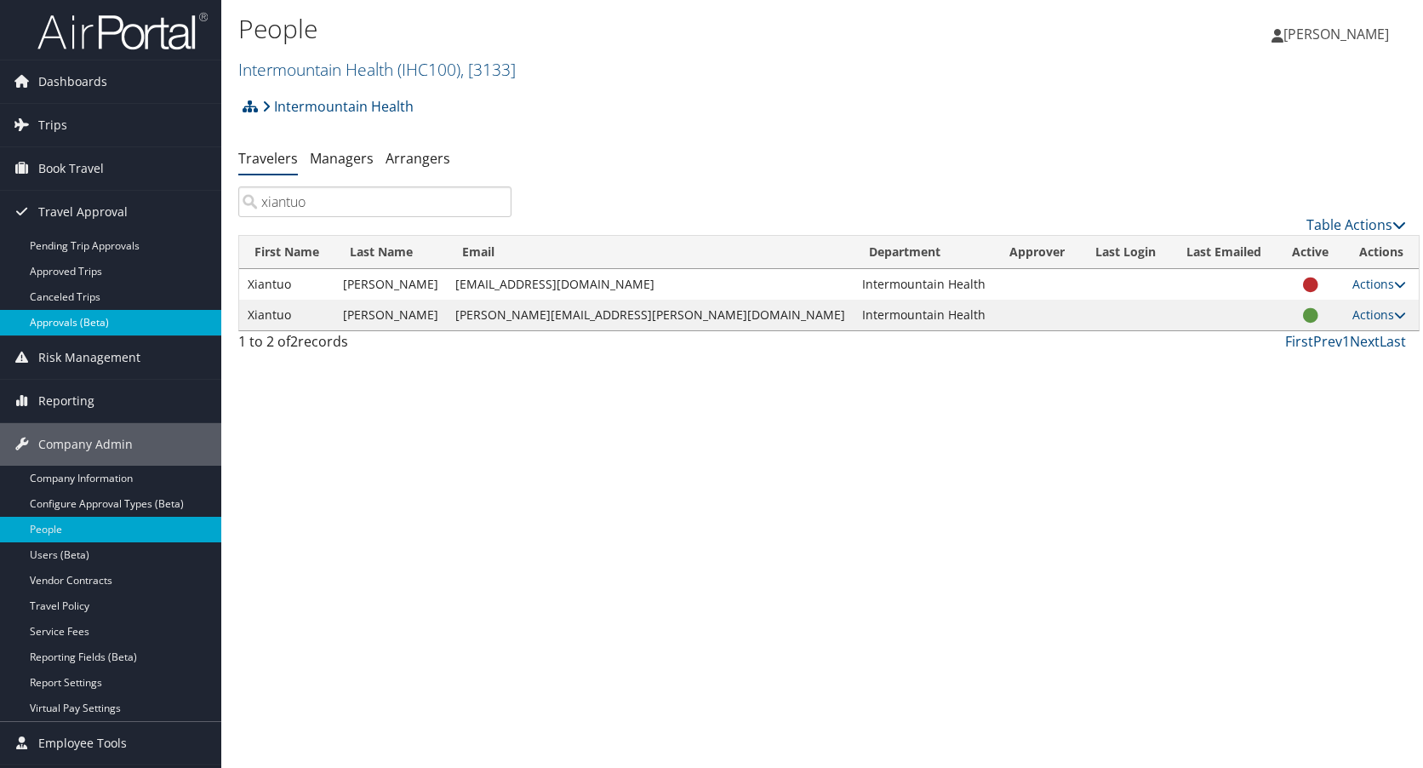
click at [67, 318] on link "Approvals (Beta)" at bounding box center [110, 323] width 221 height 26
